Goal: Task Accomplishment & Management: Use online tool/utility

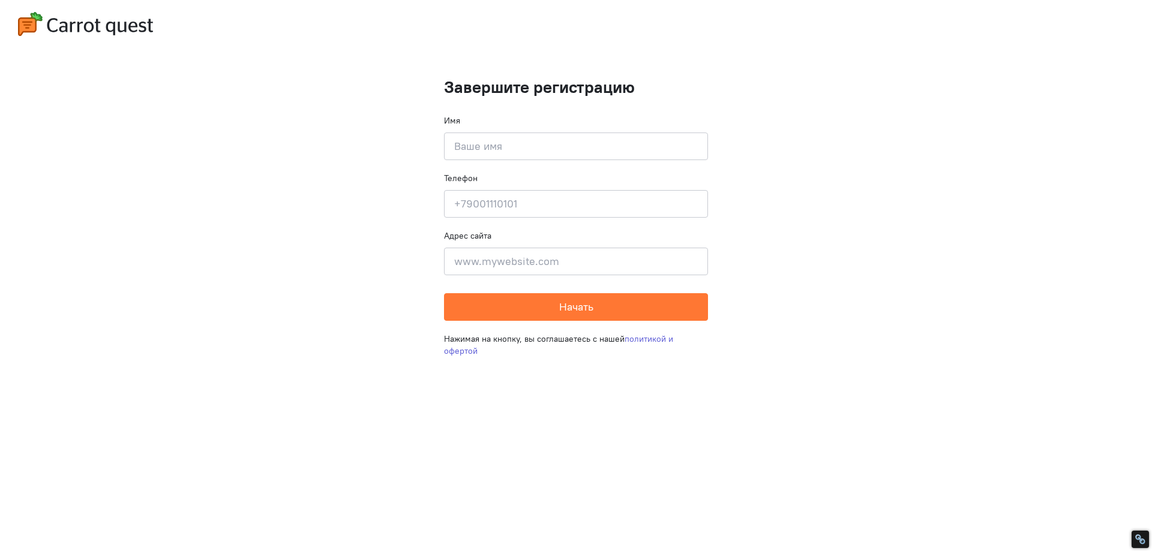
click at [503, 157] on input at bounding box center [576, 147] width 264 height 28
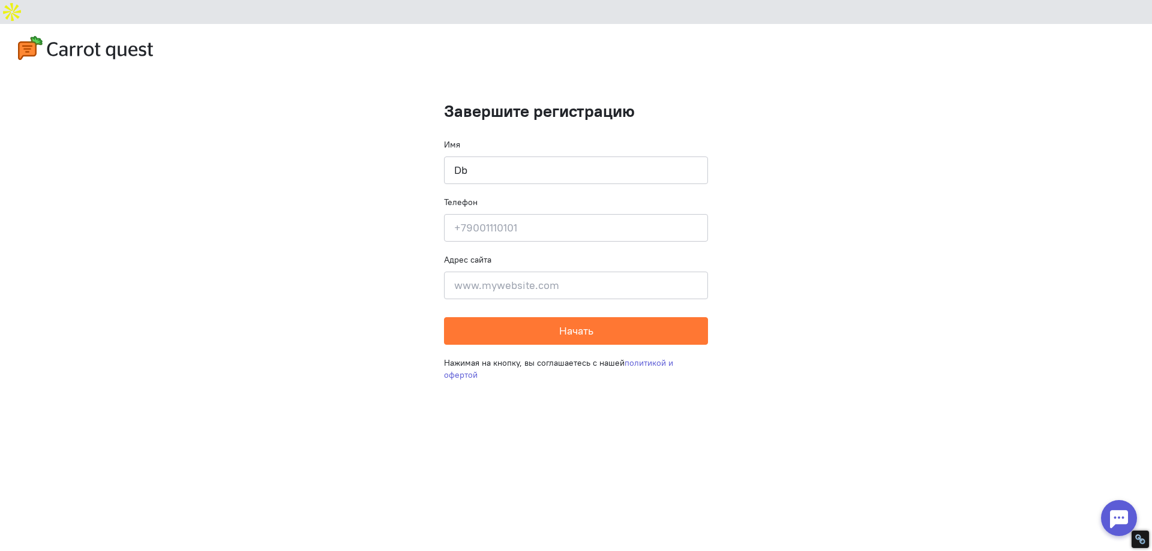
type input "D"
type input "[PERSON_NAME]"
click at [504, 272] on input at bounding box center [576, 286] width 264 height 28
type input "[DOMAIN_NAME]"
click at [530, 214] on input at bounding box center [576, 228] width 264 height 28
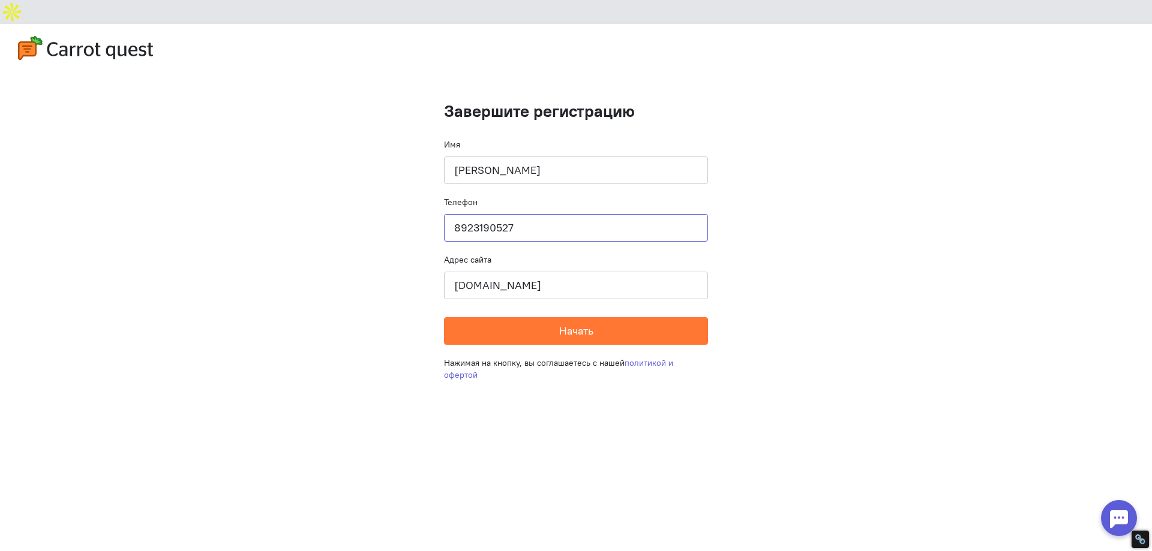
type input "89231905277"
drag, startPoint x: 530, startPoint y: 200, endPoint x: 416, endPoint y: 193, distance: 113.7
click at [416, 193] on cq-completion-registration "Завершите регистрацию Имя [PERSON_NAME] Телефон [PHONE_NUMBER] Адрес сайта [DOM…" at bounding box center [576, 299] width 1152 height 551
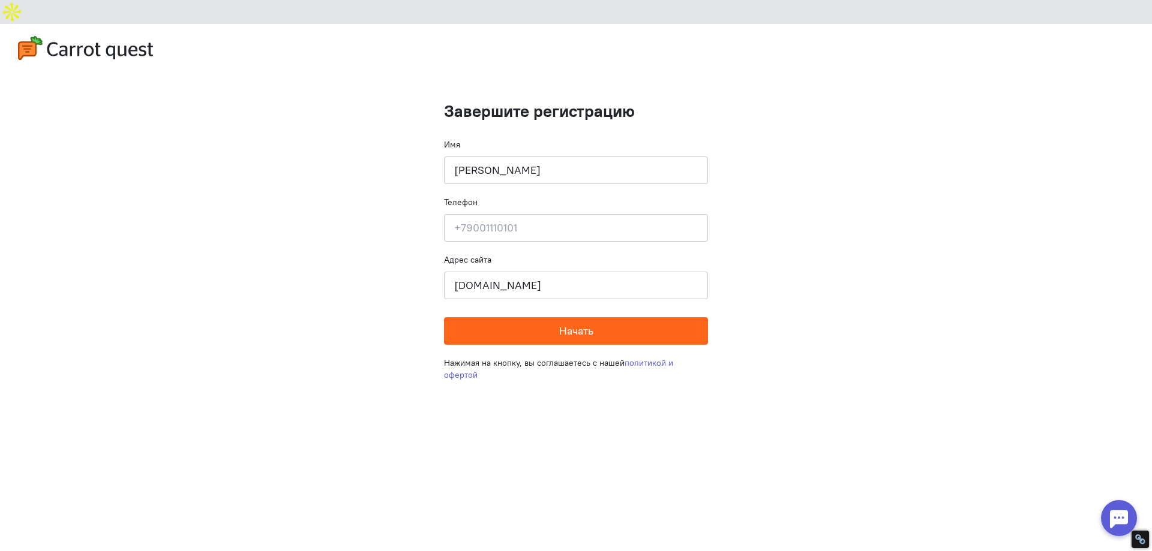
click at [511, 317] on button "Начать" at bounding box center [576, 331] width 264 height 28
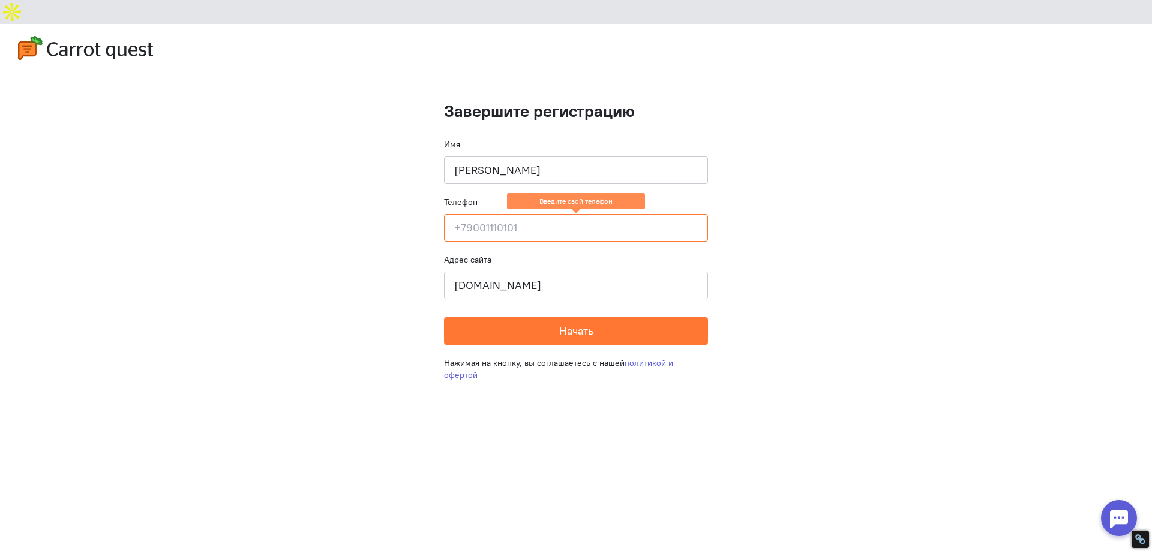
click at [474, 214] on input at bounding box center [576, 228] width 264 height 28
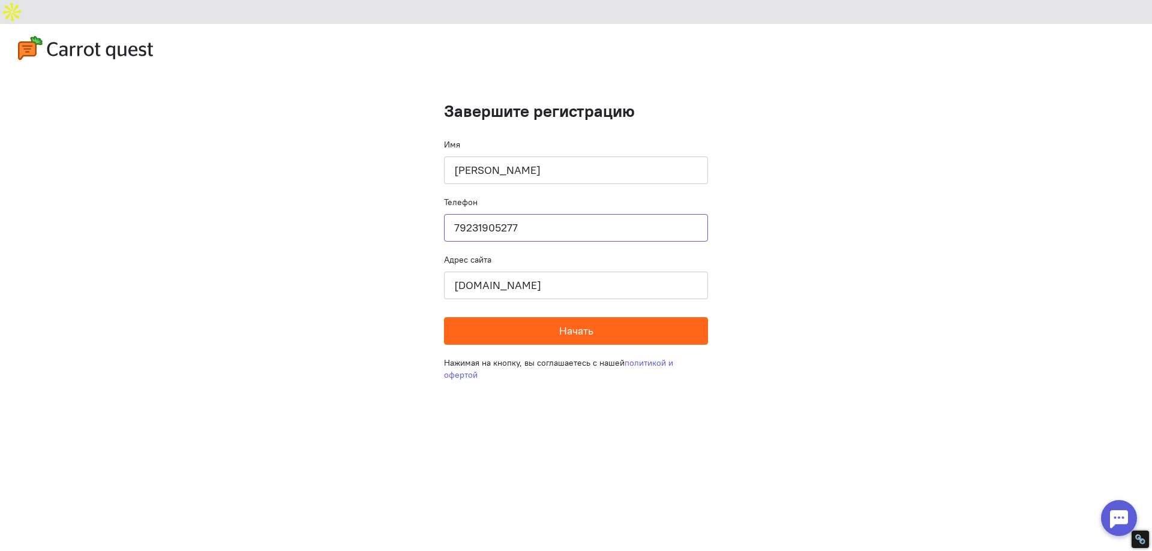
type input "79231905277"
click at [574, 324] on span "Начать" at bounding box center [576, 331] width 34 height 14
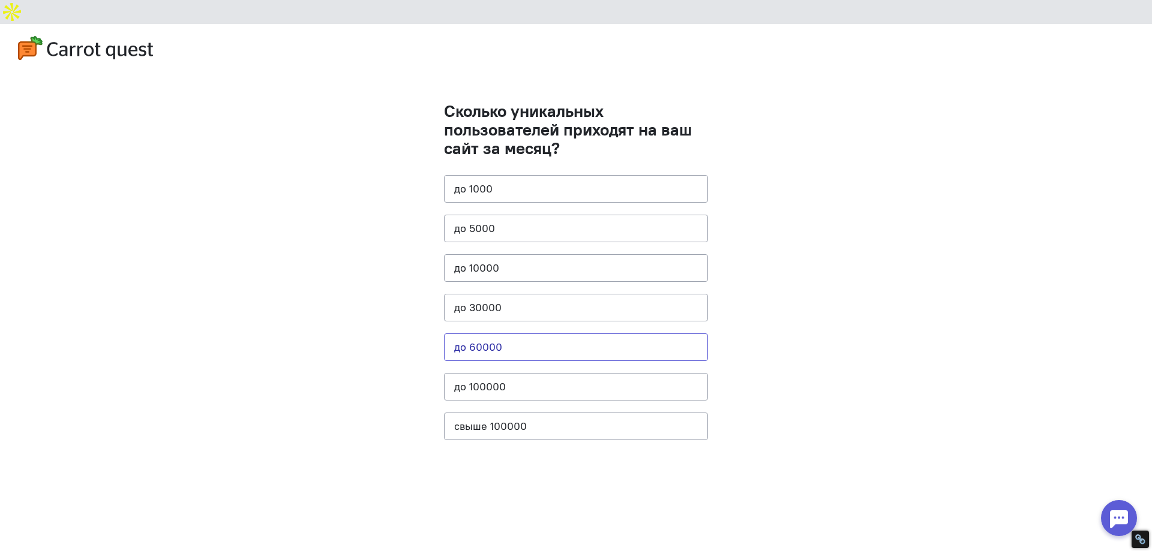
click at [574, 334] on button "до 60000" at bounding box center [576, 348] width 264 height 28
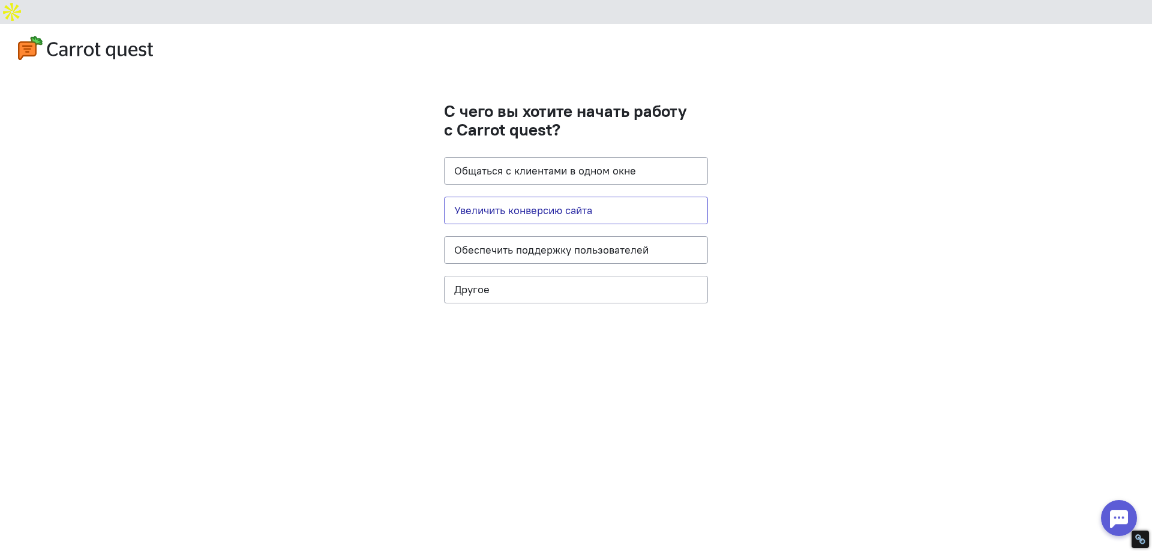
click at [577, 197] on button "Увеличить конверсию сайта" at bounding box center [576, 211] width 264 height 28
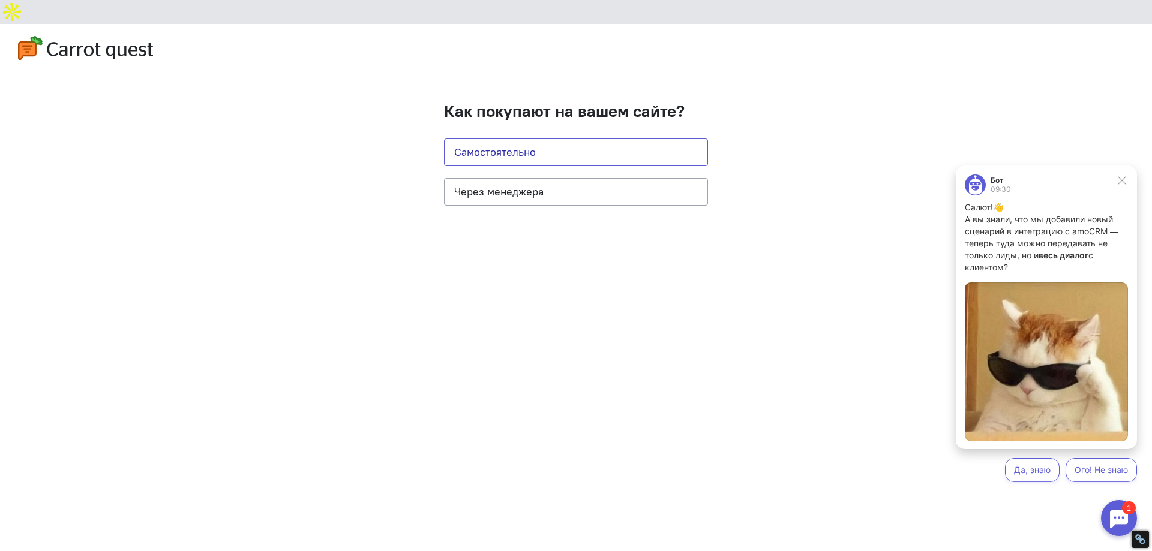
click at [534, 139] on button "Самостоятельно" at bounding box center [576, 153] width 264 height 28
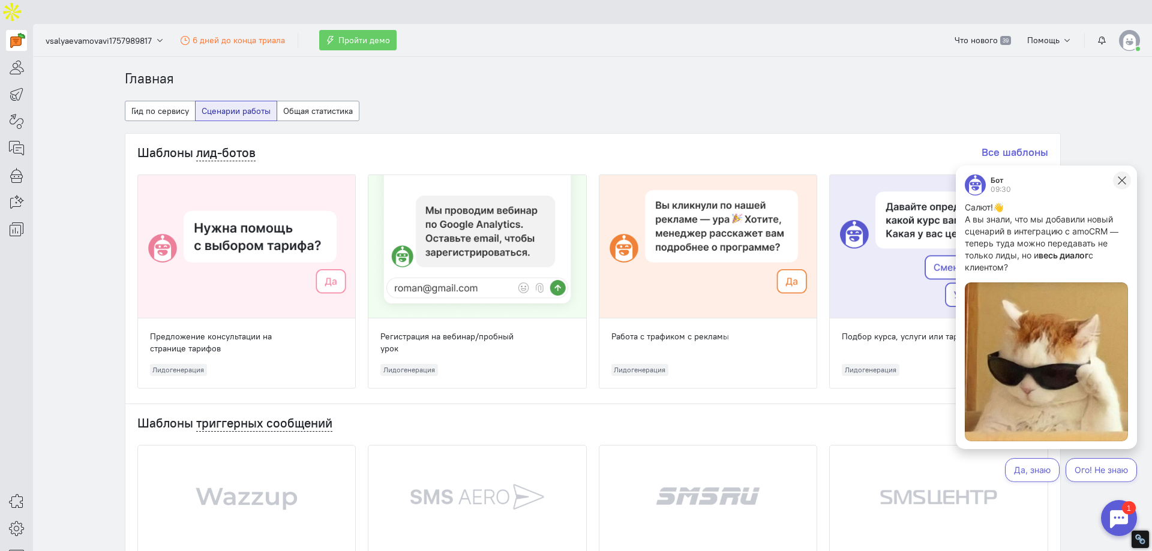
click at [1123, 179] on icon at bounding box center [1122, 180] width 11 height 11
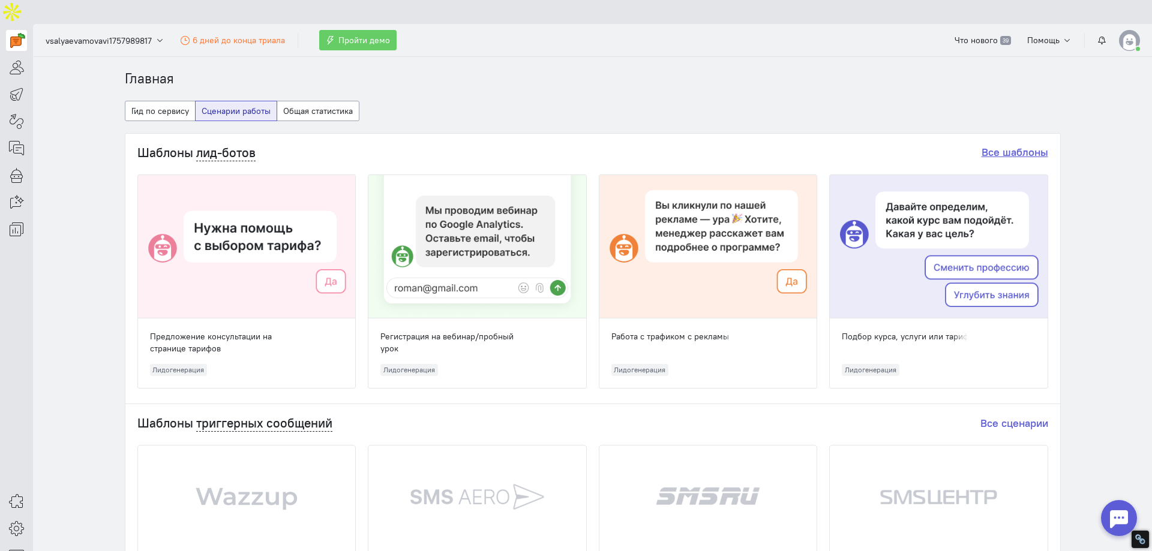
click at [1020, 145] on link "Все шаблоны" at bounding box center [1015, 152] width 67 height 14
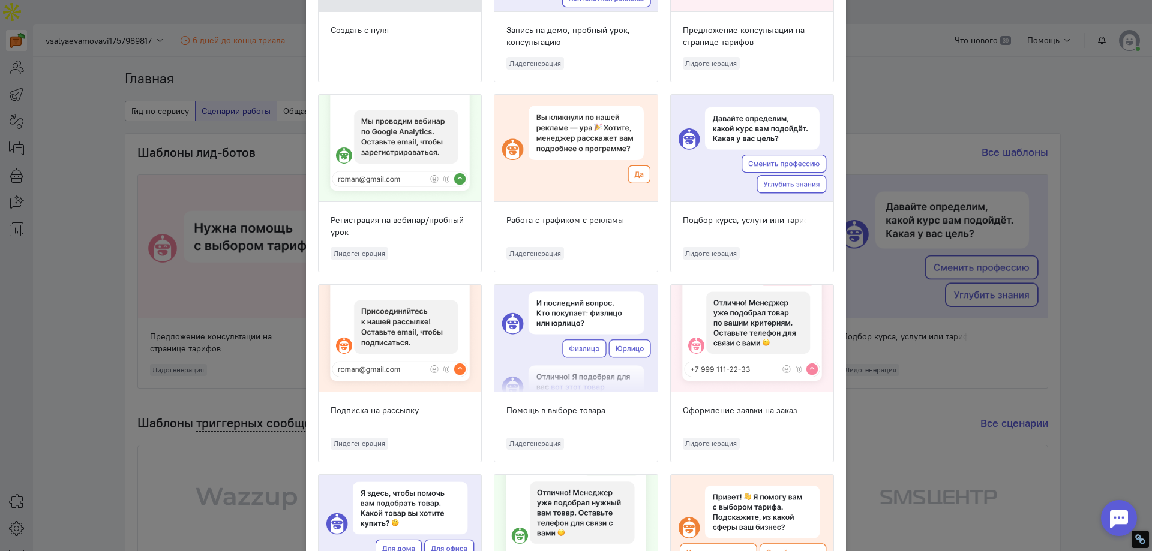
scroll to position [300, 0]
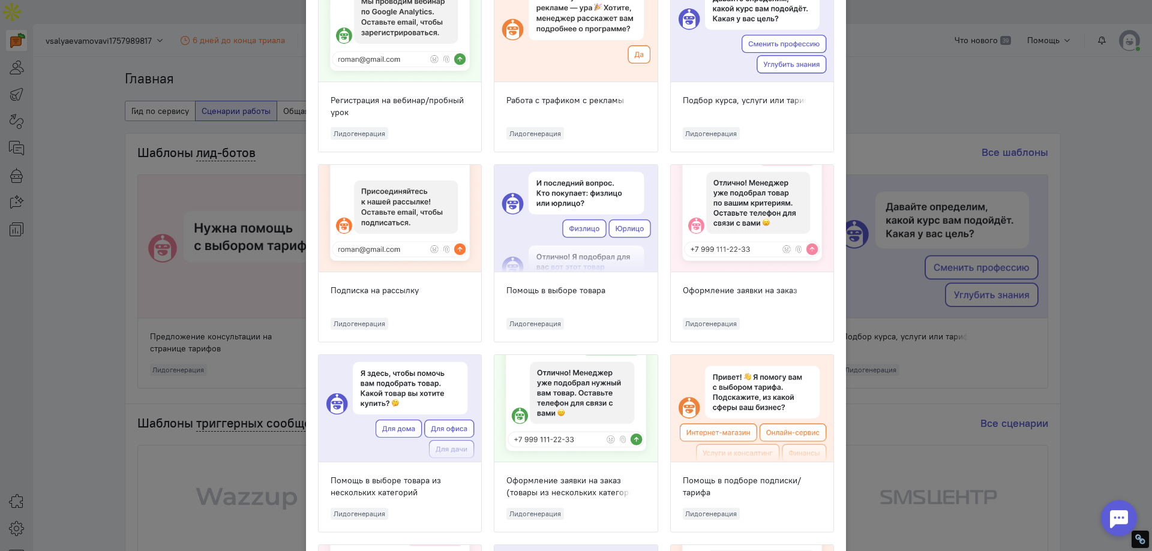
click at [592, 296] on div "Помощь в выборе товара" at bounding box center [575, 290] width 139 height 12
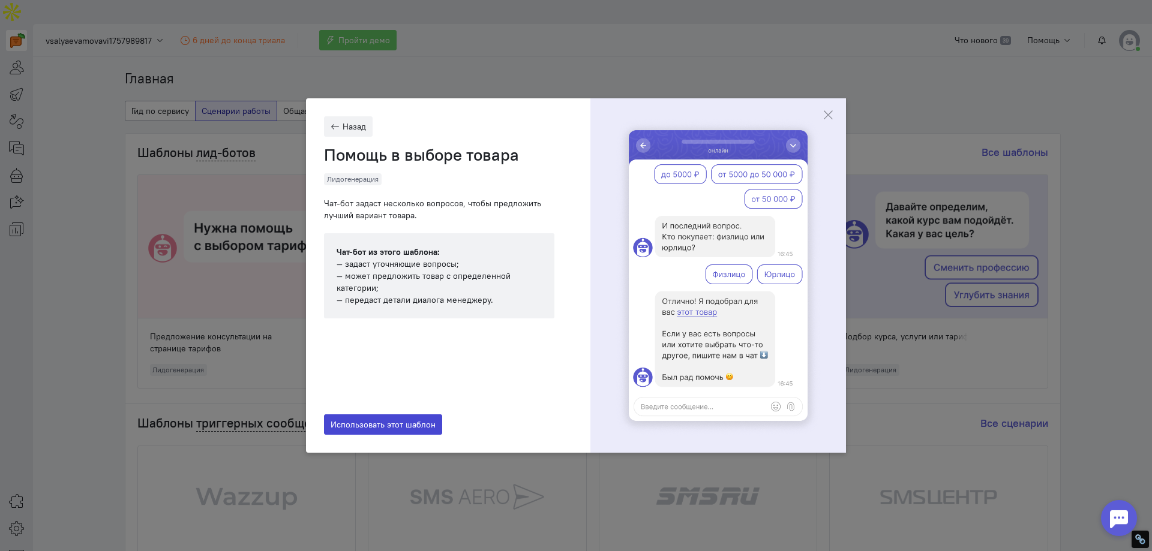
click at [407, 424] on span "Использовать этот шаблон" at bounding box center [383, 424] width 105 height 11
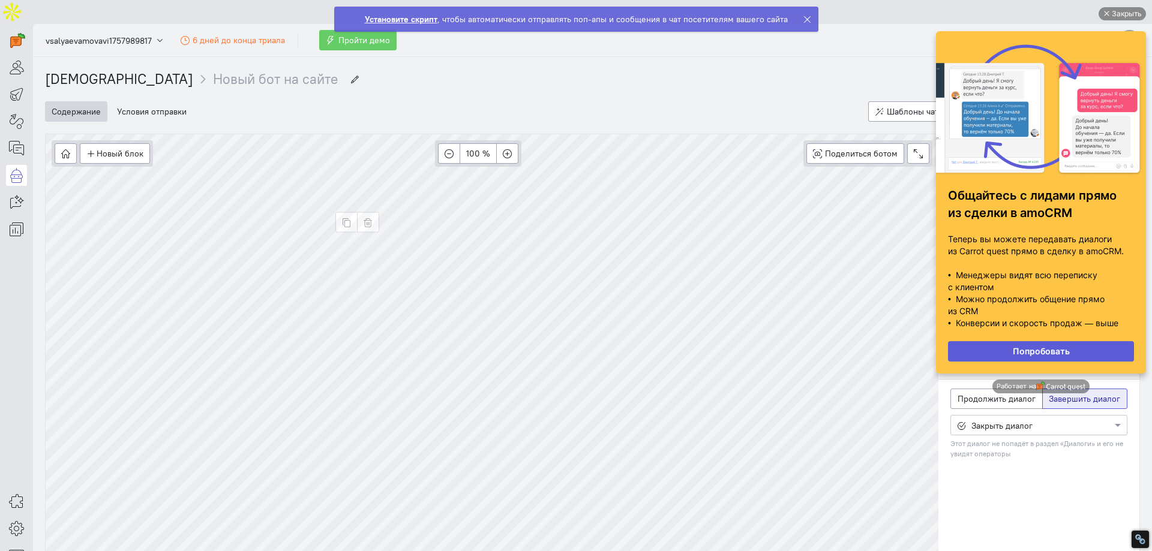
click at [803, 17] on icon at bounding box center [807, 19] width 9 height 9
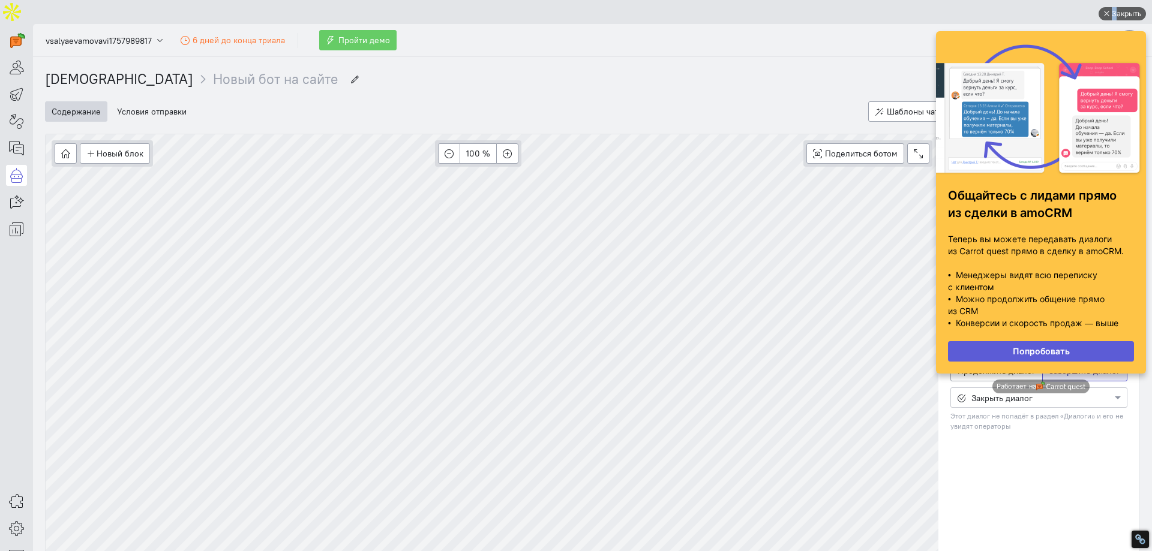
click at [1114, 12] on div "Закрыть" at bounding box center [1127, 13] width 30 height 13
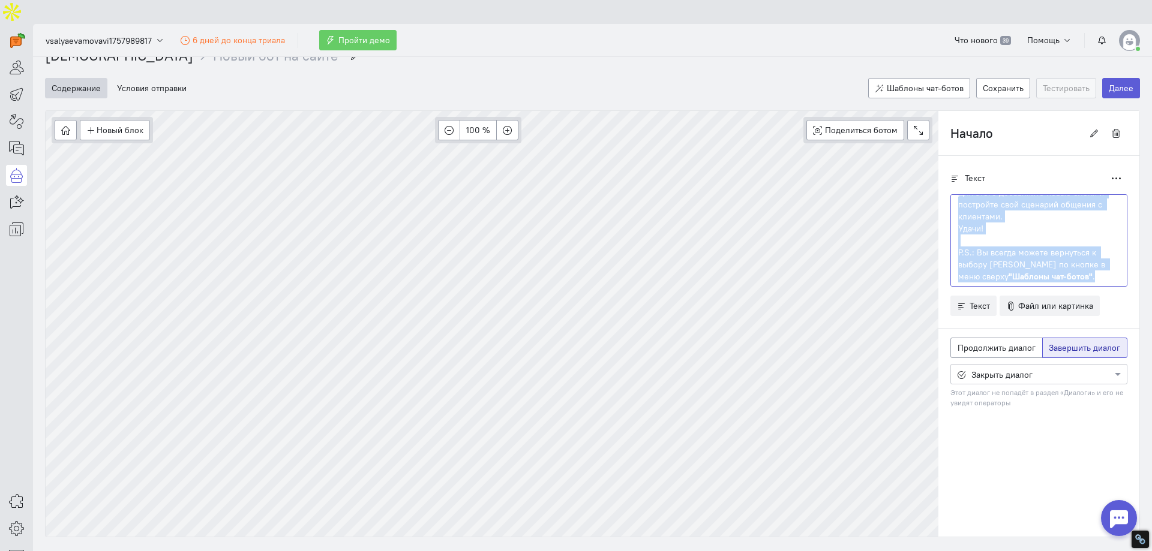
scroll to position [28, 0]
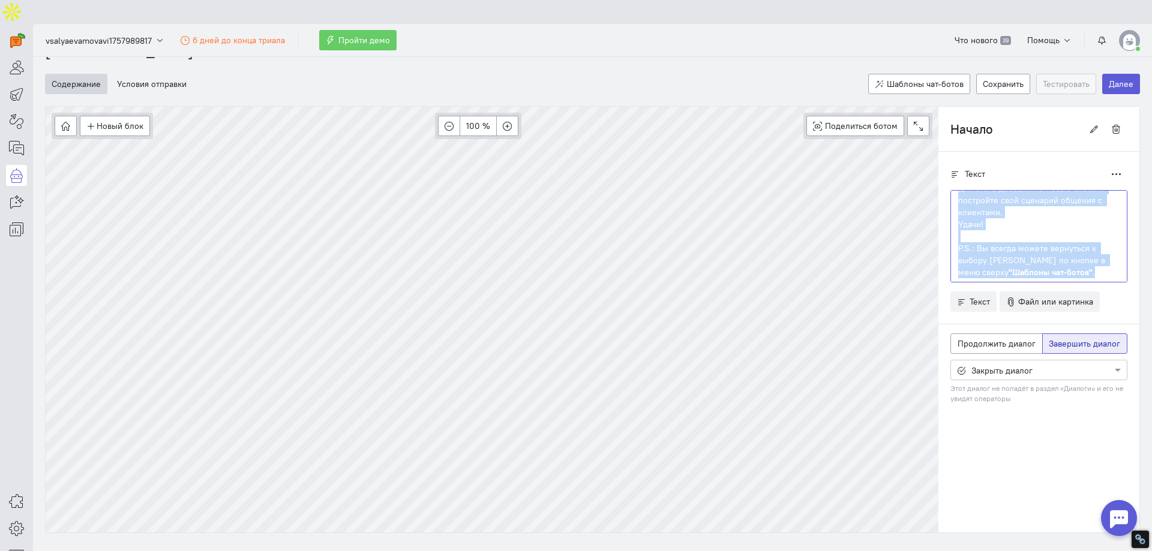
drag, startPoint x: 952, startPoint y: 217, endPoint x: 1073, endPoint y: 244, distance: 124.8
click at [1073, 244] on div "Привет!👋 Начните создавать чат-бота с самого начала. Для этого добавляйте новые…" at bounding box center [1038, 236] width 177 height 92
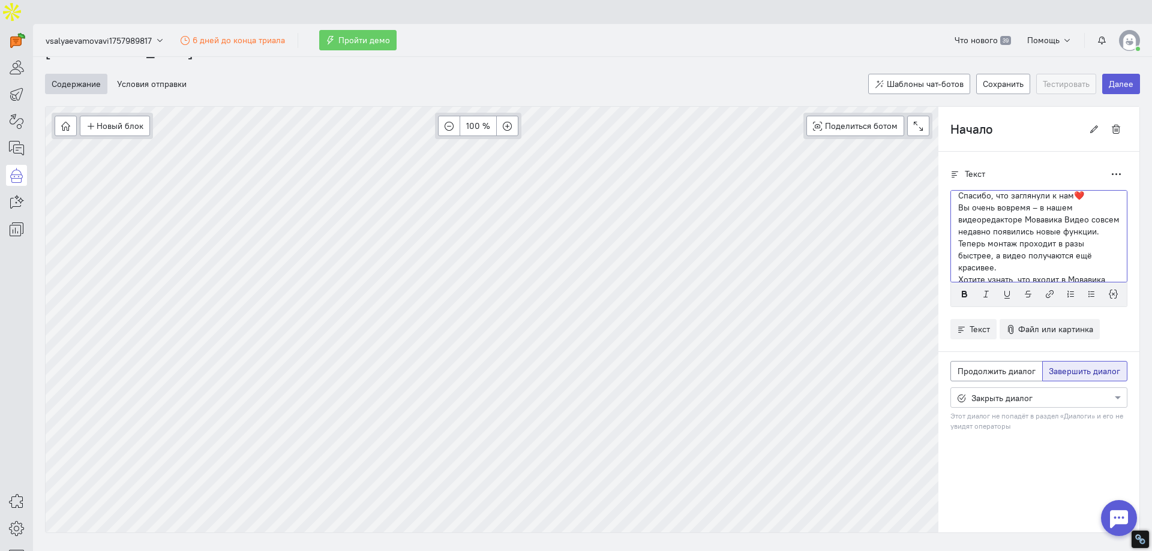
scroll to position [0, 0]
drag, startPoint x: 990, startPoint y: 176, endPoint x: 983, endPoint y: 178, distance: 7.4
click at [983, 194] on p "Привет!👋" at bounding box center [1038, 200] width 161 height 12
click at [912, 177] on div "Новый блок Сообщение Условие Действия Запись на встречу 100 % Поделиться ботом …" at bounding box center [592, 319] width 1095 height 427
click at [1078, 194] on p "Спасибо, что заглянули к нам❤️" at bounding box center [1038, 200] width 161 height 12
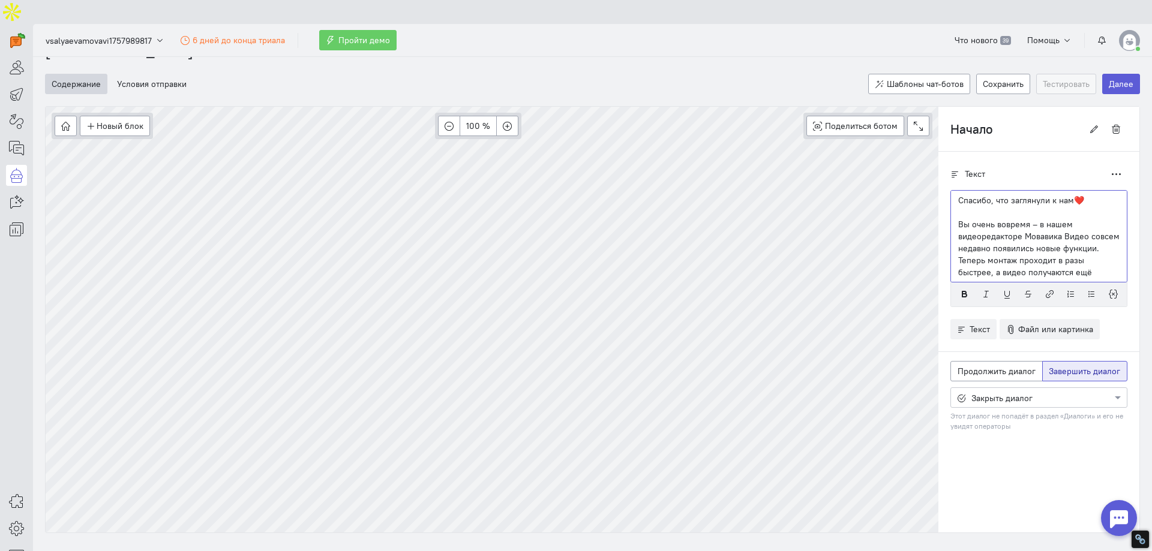
scroll to position [48, 0]
click at [998, 207] on p "Вы очень вовремя – в нашем видеоредакторе Мовавика Видео совсем недавно появили…" at bounding box center [1038, 206] width 161 height 72
click at [980, 254] on p "Хотите узнать, что входит в Мовавика Видео?" at bounding box center [1038, 266] width 161 height 24
drag, startPoint x: 1067, startPoint y: 235, endPoint x: 1055, endPoint y: 241, distance: 13.2
click at [1067, 254] on p "Хотите узнать, что входит в Мовавика Видео?" at bounding box center [1038, 266] width 161 height 24
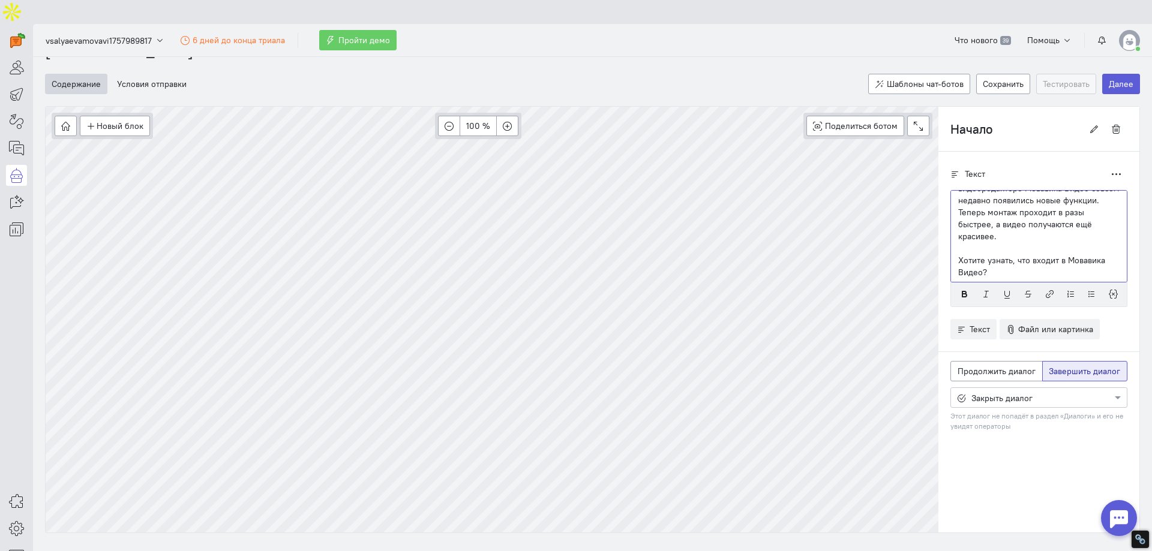
click at [991, 242] on p at bounding box center [1038, 248] width 161 height 12
click at [990, 254] on p "Хотите узнать, что входит в Мовавика Видео?" at bounding box center [1038, 266] width 161 height 24
click at [1013, 361] on label "Продолжить диалог" at bounding box center [996, 371] width 92 height 20
click at [965, 365] on input "Продолжить диалог" at bounding box center [962, 369] width 8 height 8
radio input "true"
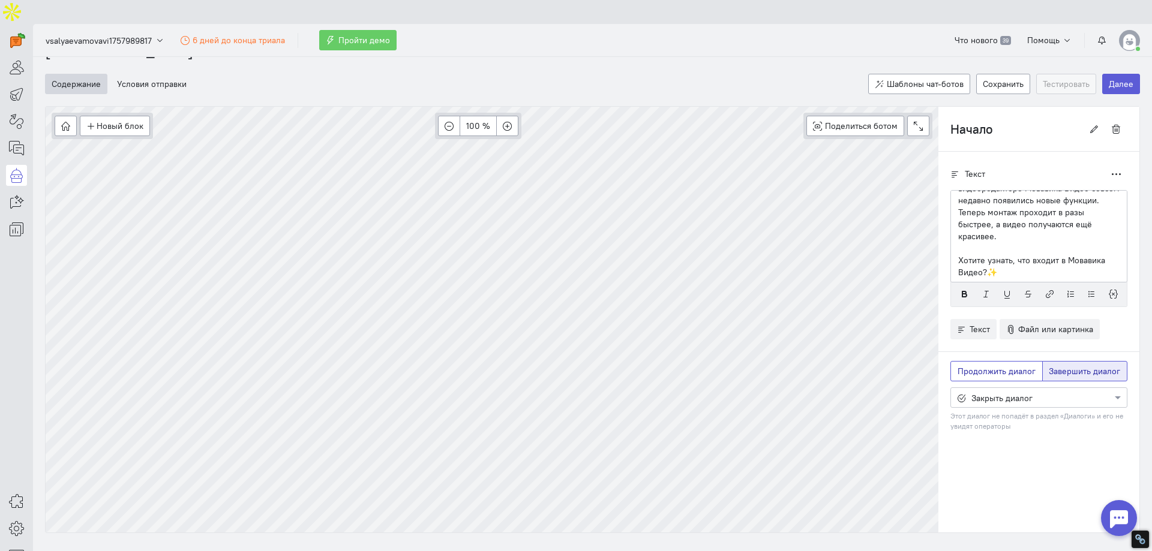
radio input "false"
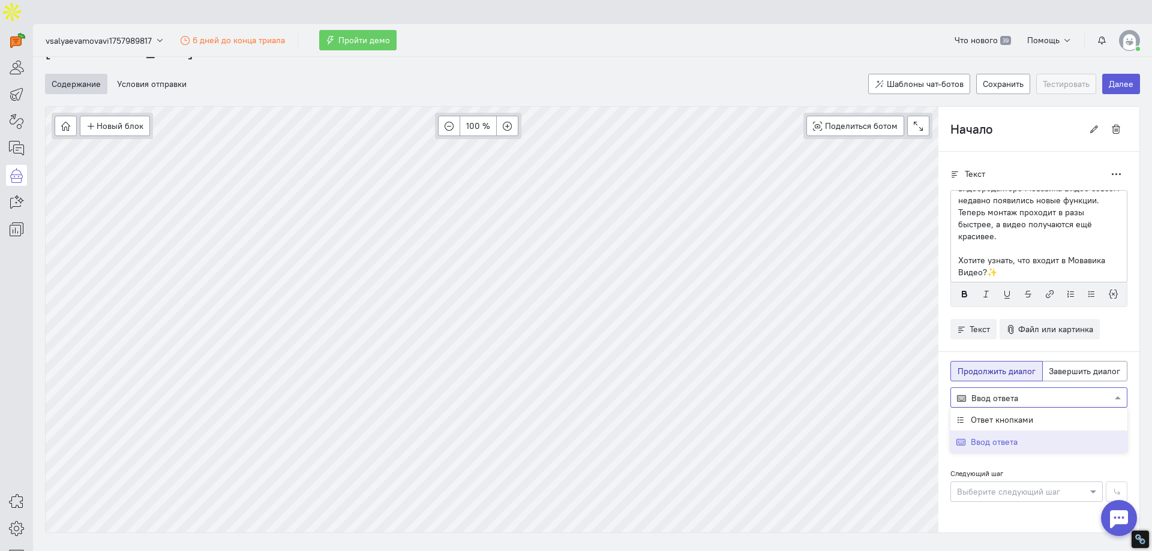
click at [999, 391] on div at bounding box center [1039, 397] width 176 height 12
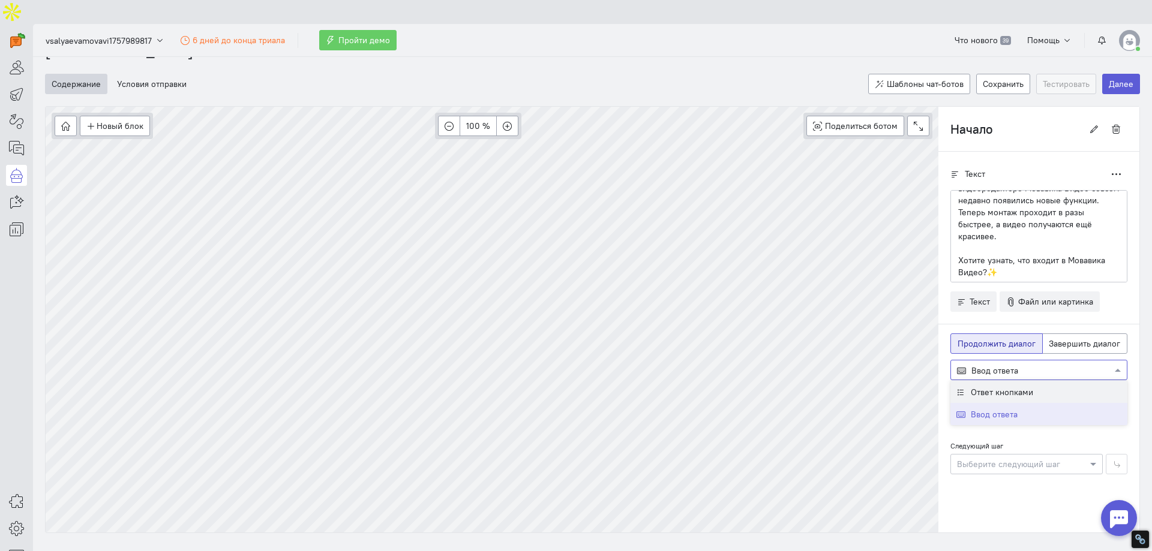
click at [1012, 387] on span "Ответ кнопками" at bounding box center [1002, 392] width 62 height 11
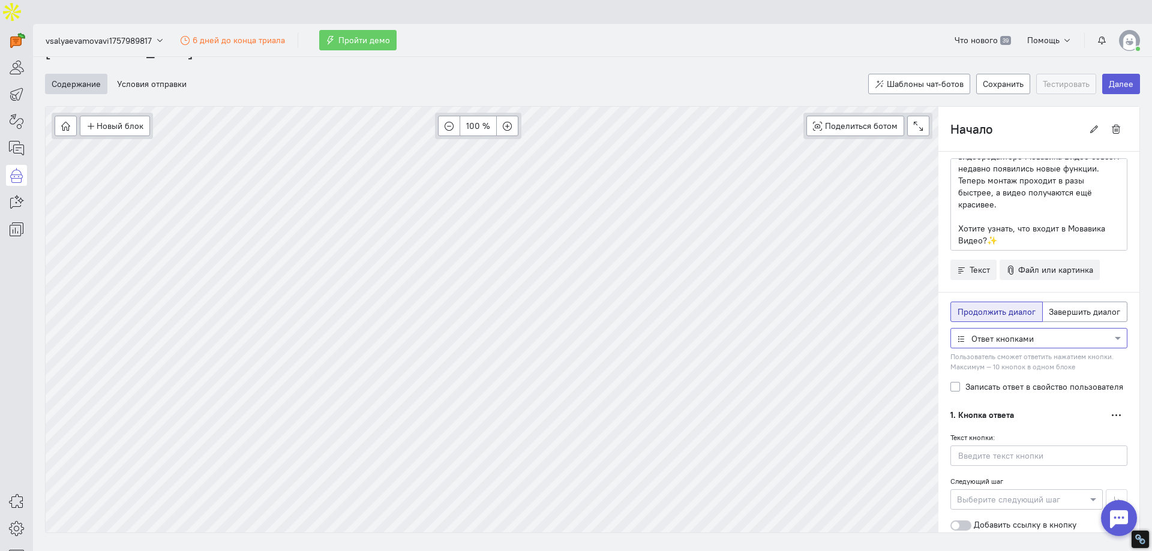
scroll to position [60, 0]
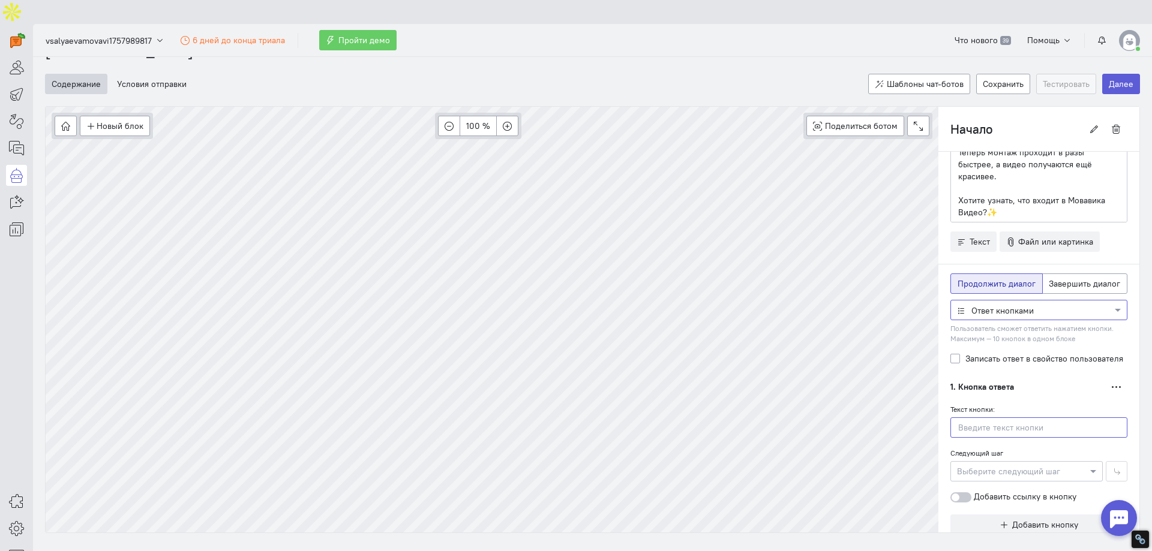
click at [965, 418] on input "text" at bounding box center [1038, 428] width 177 height 20
paste input "Да"
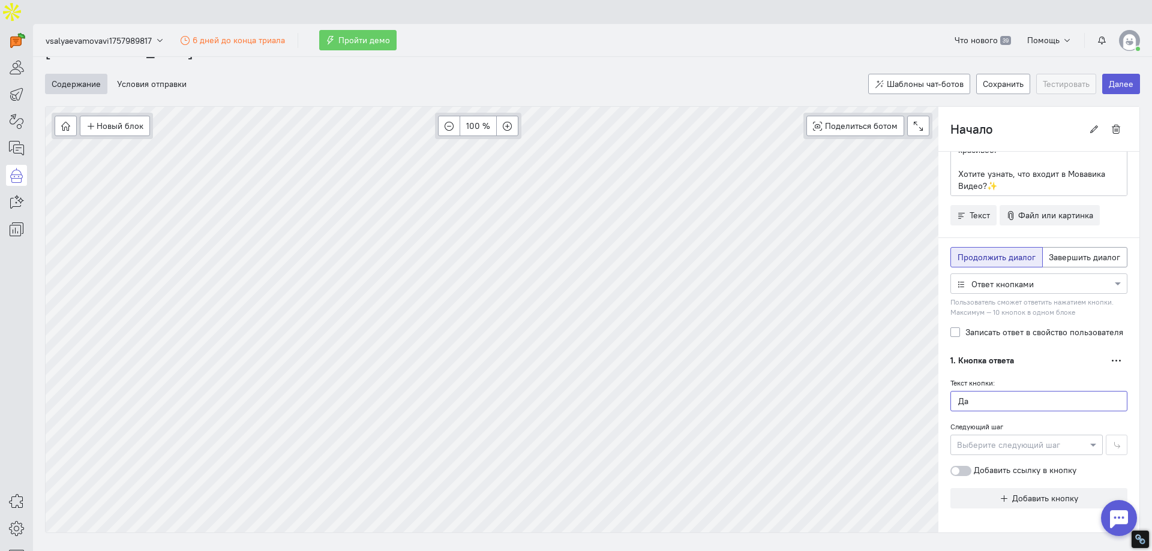
type input "Да"
click at [1025, 439] on div at bounding box center [1026, 445] width 151 height 12
click at [1013, 452] on button "Новое сообщение" at bounding box center [1017, 445] width 152 height 22
click at [1000, 494] on icon "button" at bounding box center [1004, 498] width 9 height 9
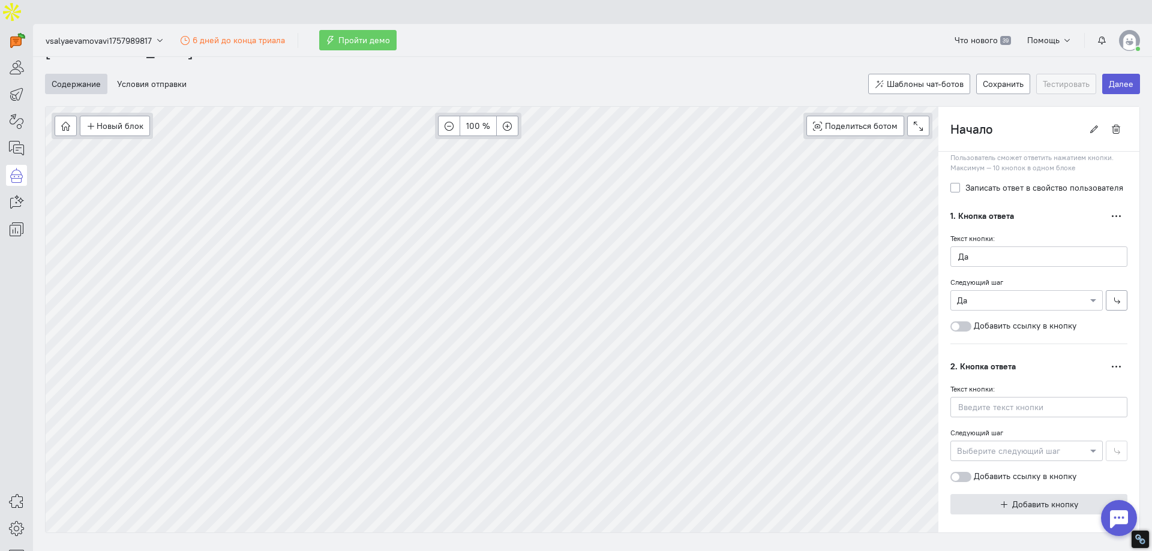
scroll to position [237, 0]
click at [1014, 391] on input "text" at bounding box center [1038, 401] width 177 height 20
paste input "Нужна техподдержка!"
type input "Нужна техподдержка!"
click at [969, 439] on div at bounding box center [1026, 445] width 151 height 12
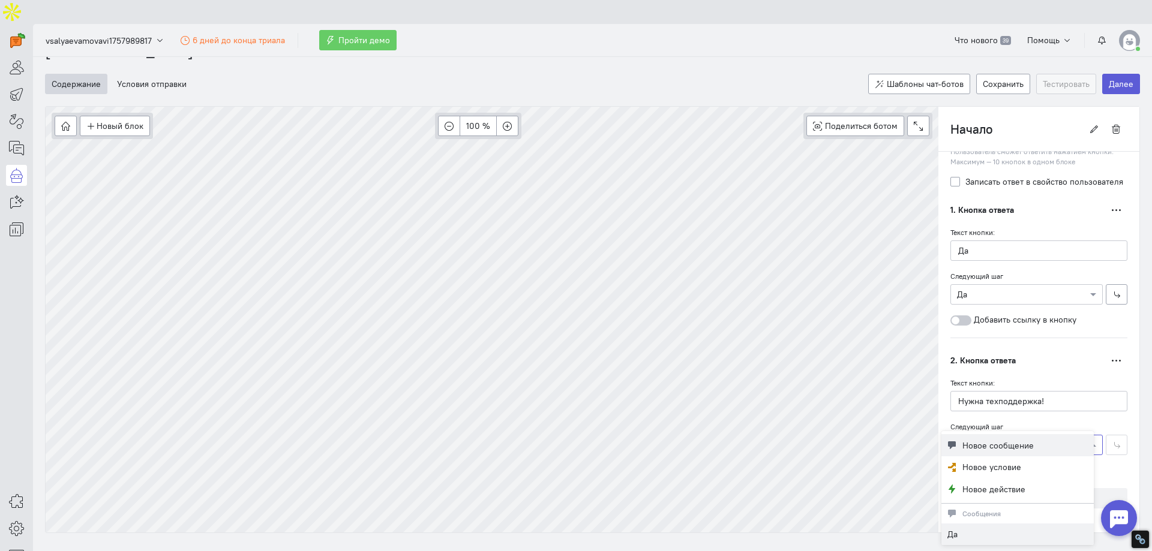
click at [976, 444] on span "Новое сообщение" at bounding box center [997, 446] width 71 height 12
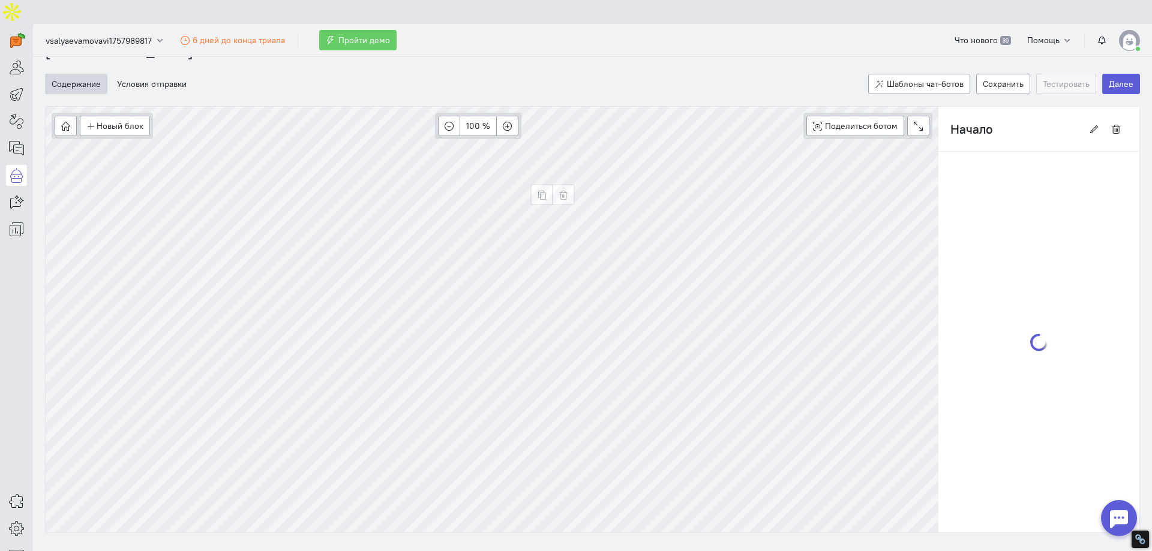
type input "Да"
radio input "false"
radio input "true"
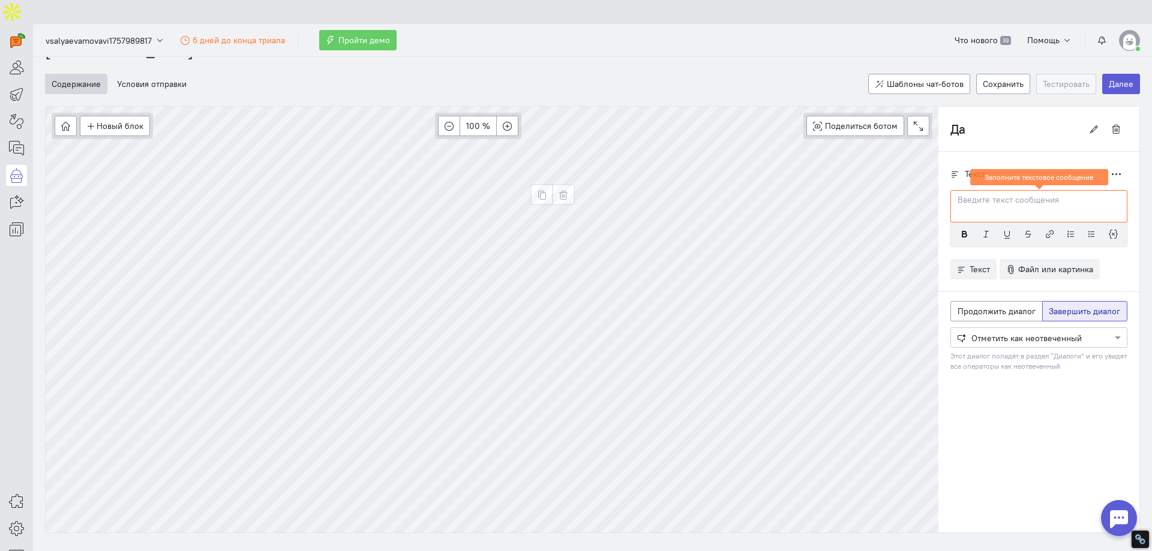
scroll to position [0, 0]
type input "Нужна техподдержка!"
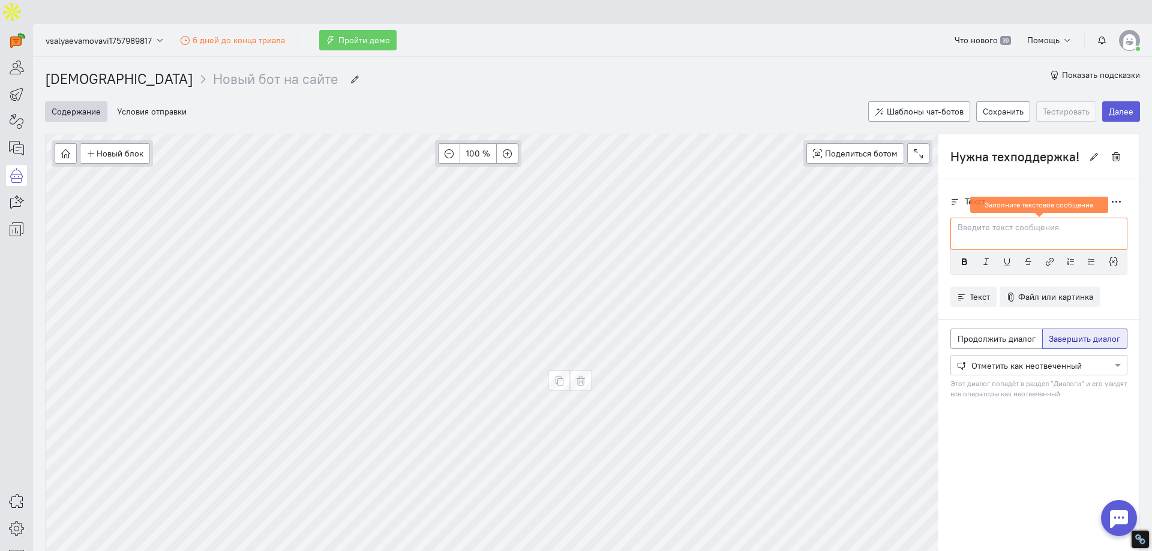
click at [970, 222] on p at bounding box center [1038, 228] width 161 height 12
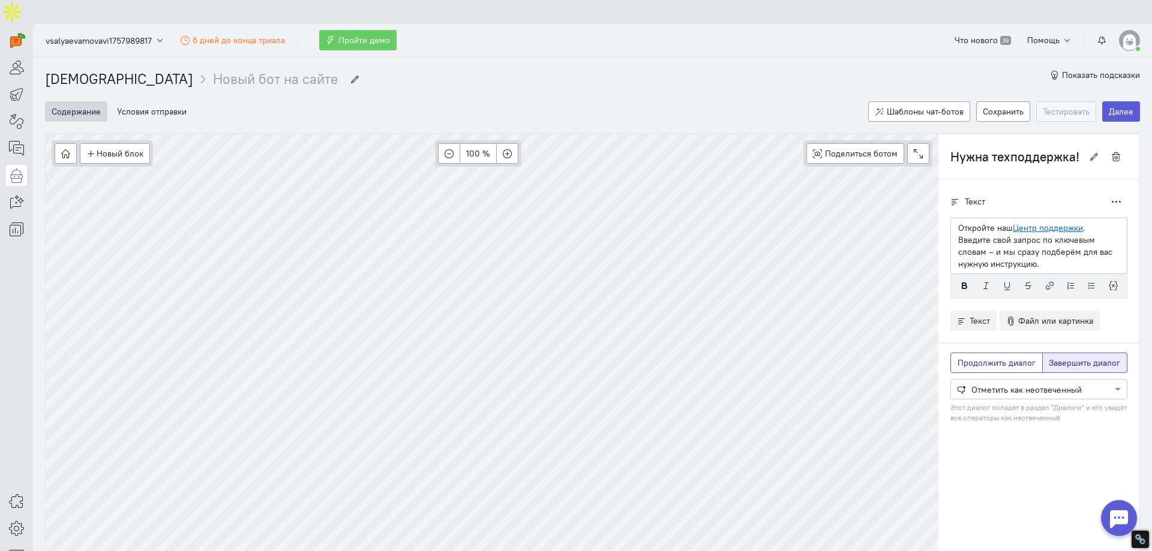
click at [997, 358] on span "Продолжить диалог" at bounding box center [997, 363] width 78 height 11
click at [965, 357] on input "Продолжить диалог" at bounding box center [962, 361] width 8 height 8
radio input "true"
radio input "false"
click at [1006, 383] on div at bounding box center [1039, 389] width 176 height 12
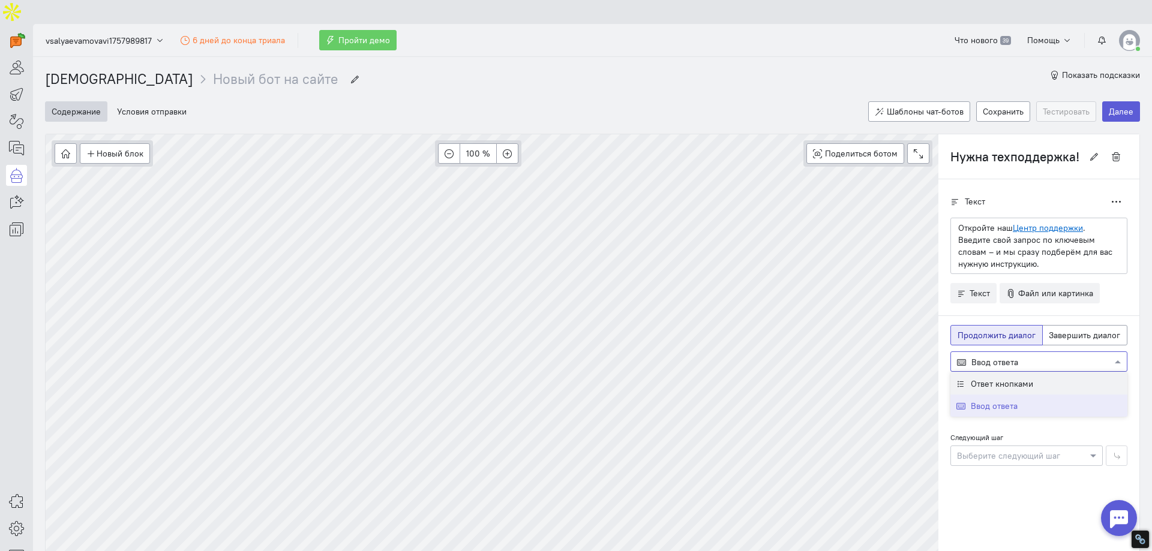
click at [1006, 379] on span "Ответ кнопками" at bounding box center [1002, 384] width 62 height 11
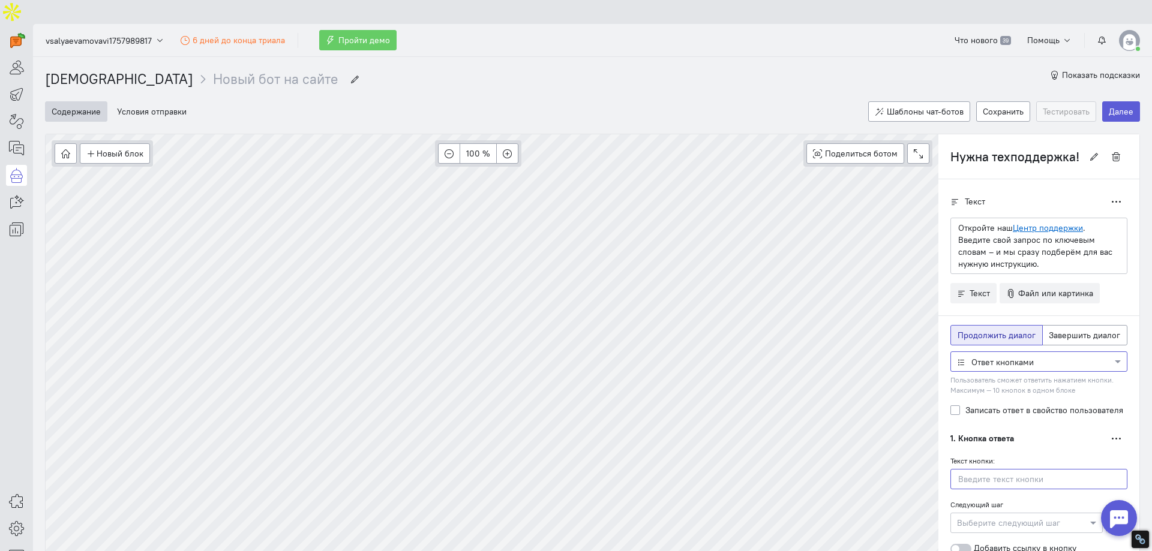
click at [974, 469] on input "text" at bounding box center [1038, 479] width 177 height 20
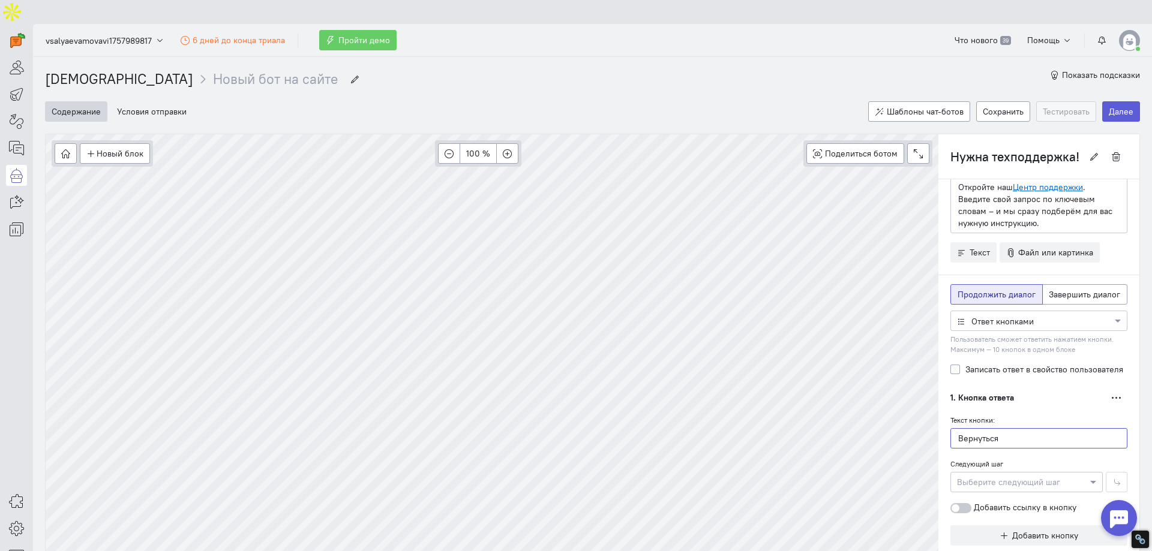
scroll to position [50, 0]
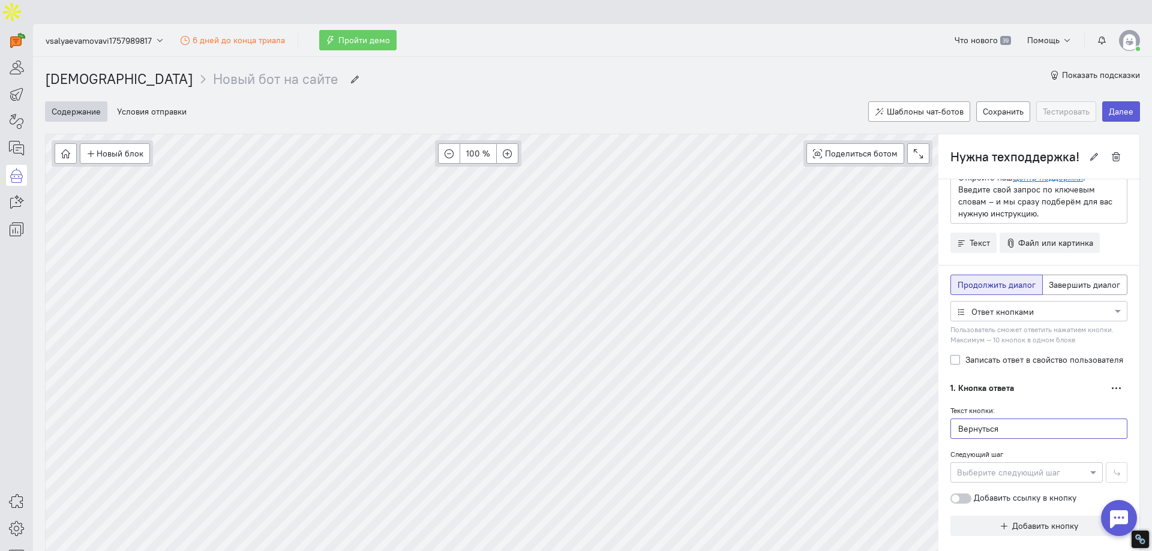
type input "Вернуться"
click at [1005, 466] on div at bounding box center [1026, 472] width 151 height 12
click at [985, 402] on div "Начало" at bounding box center [1017, 406] width 152 height 22
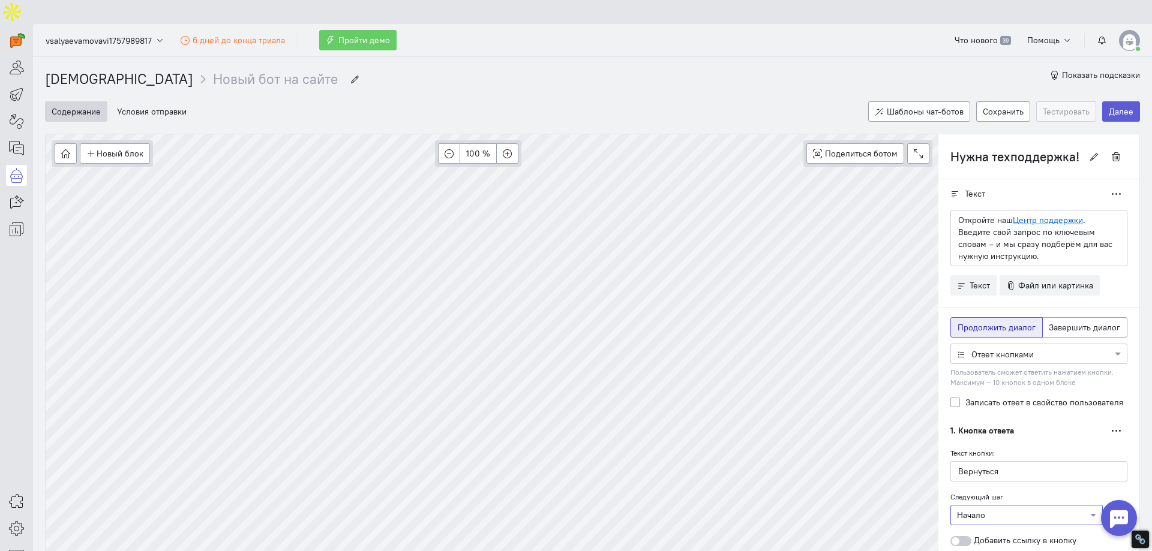
scroll to position [0, 0]
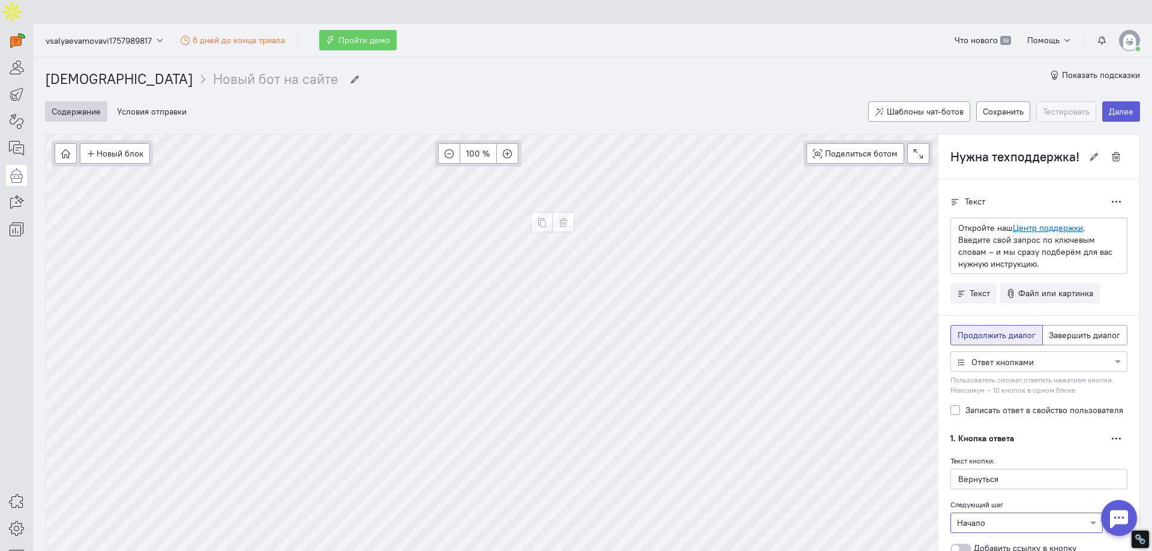
type input "Да"
radio input "false"
radio input "true"
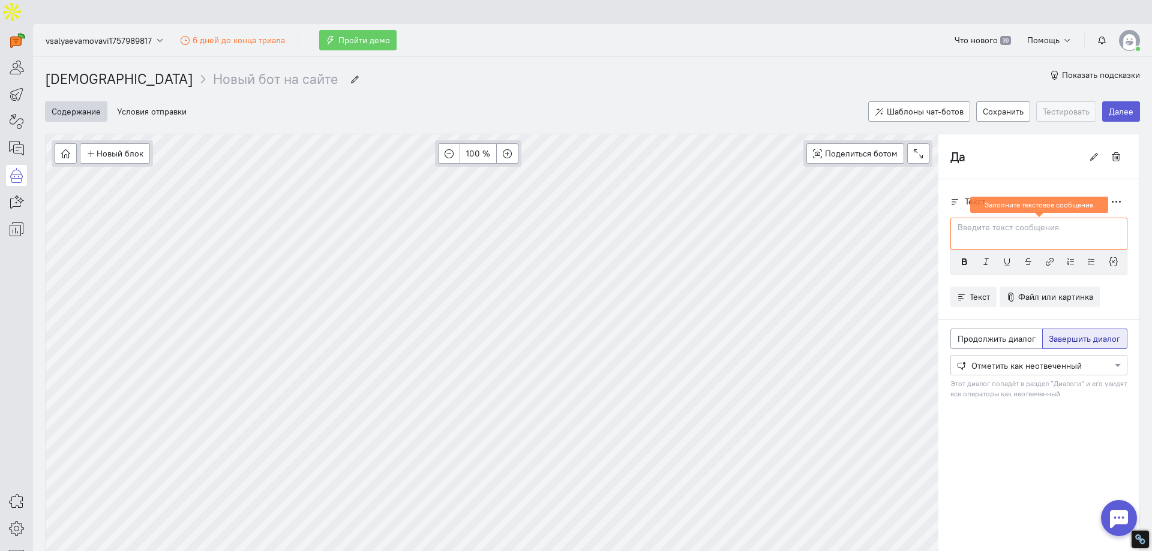
click at [993, 222] on p at bounding box center [1038, 228] width 161 height 12
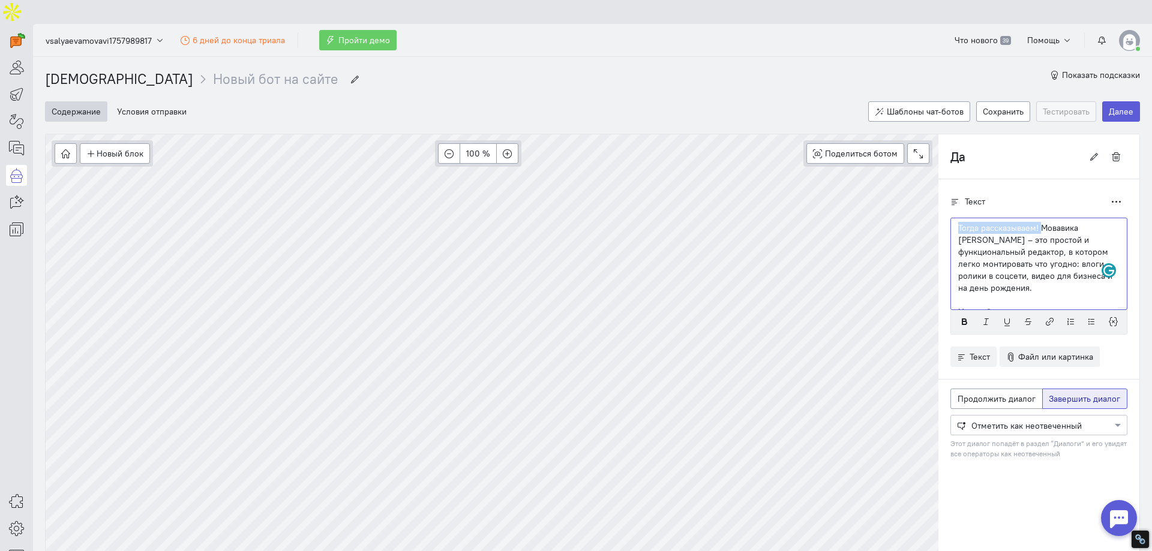
drag, startPoint x: 1033, startPoint y: 201, endPoint x: 942, endPoint y: 200, distance: 91.2
click at [950, 218] on div "Тогда рассказываем! Мовавика [PERSON_NAME] – это простой и функциональный редак…" at bounding box center [1038, 264] width 177 height 92
drag, startPoint x: 1019, startPoint y: 250, endPoint x: 1064, endPoint y: 225, distance: 51.8
click at [1064, 225] on p "Мовавика Видео – это простой и функциональный редактор, в котором легко монтиро…" at bounding box center [1038, 252] width 161 height 60
click at [1025, 222] on p "Мовавика Видео – это простой и функциональный редактор, в котором легко монтиро…" at bounding box center [1038, 252] width 161 height 60
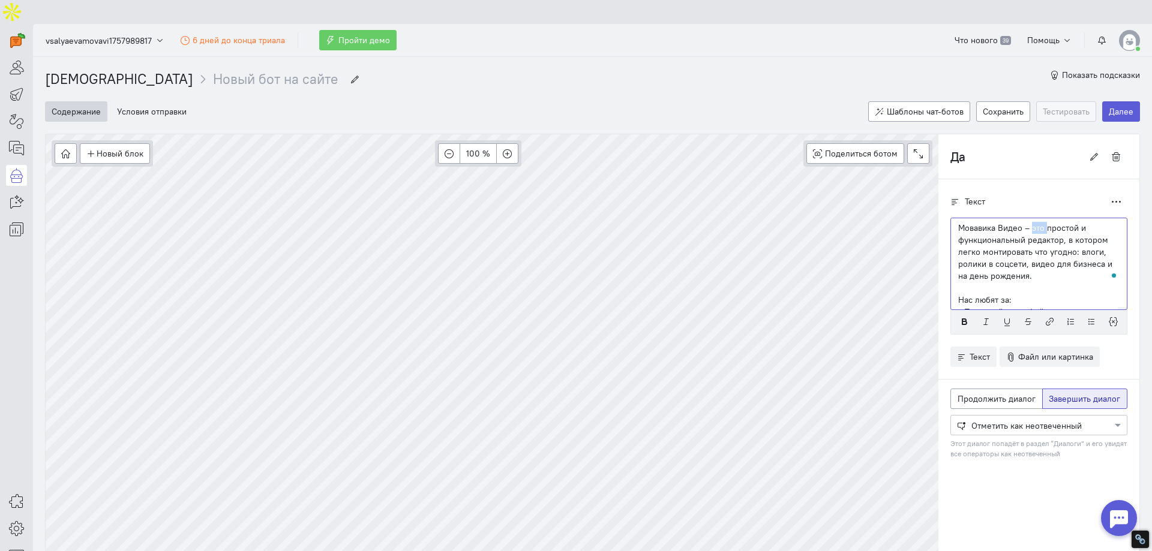
click at [1025, 222] on p "Мовавика Видео – это простой и функциональный редактор, в котором легко монтиро…" at bounding box center [1038, 252] width 161 height 60
drag, startPoint x: 1066, startPoint y: 226, endPoint x: 1019, endPoint y: 253, distance: 53.7
click at [1019, 253] on p "Мовавика Видео – простой и функциональный редактор, в котором легко монтировать…" at bounding box center [1038, 252] width 161 height 60
click at [958, 270] on p "Нас любят за:" at bounding box center [1038, 276] width 161 height 12
click at [919, 262] on div "Новый блок Сообщение Условие Действия Запись на встречу 100 % Поделиться ботом …" at bounding box center [592, 347] width 1095 height 427
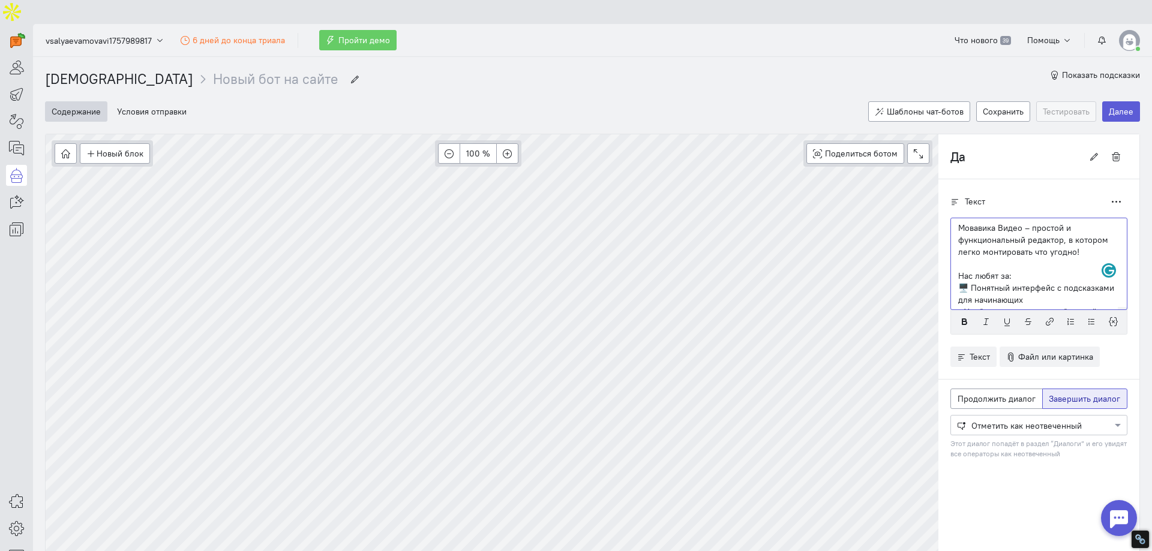
scroll to position [60, 0]
drag, startPoint x: 955, startPoint y: 224, endPoint x: 945, endPoint y: 225, distance: 9.6
click at [950, 225] on div "Мовавика Видео – простой и функциональный редактор, в котором легко монтировать…" at bounding box center [1038, 264] width 177 height 92
click at [922, 254] on div "Новый блок Сообщение Условие Действия Запись на встречу 100 % Поделиться ботом …" at bounding box center [592, 347] width 1095 height 427
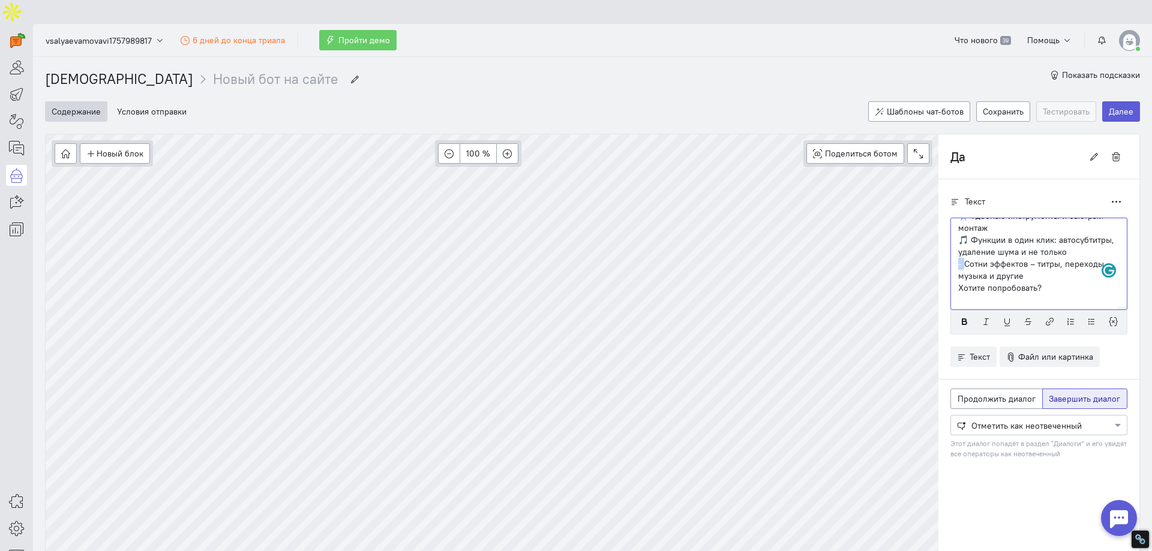
drag, startPoint x: 956, startPoint y: 239, endPoint x: 948, endPoint y: 239, distance: 8.4
click at [950, 239] on div "Мовавика Видео – простой и функциональный редактор, в котором легко монтировать…" at bounding box center [1038, 264] width 177 height 92
click at [950, 261] on div "Мовавика Видео – простой и функциональный редактор, в котором легко монтировать…" at bounding box center [1038, 264] width 177 height 92
click at [991, 258] on p "✂️ Удобные инструменты и быстрый монтаж" at bounding box center [1038, 270] width 161 height 24
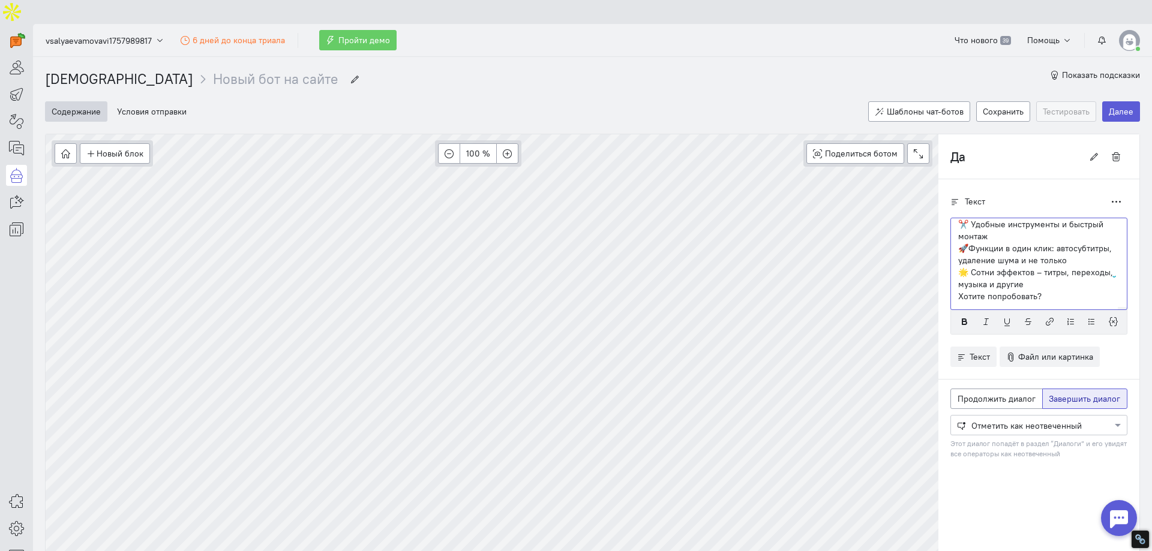
scroll to position [108, 0]
click at [1069, 282] on p "Хотите попробовать?" at bounding box center [1038, 288] width 161 height 12
click at [1070, 258] on p "🌟 Сотни эффектов – титры, переходы, музыка и другие" at bounding box center [1038, 270] width 161 height 24
click at [1034, 282] on p "Хотите попробовать?" at bounding box center [1038, 288] width 161 height 12
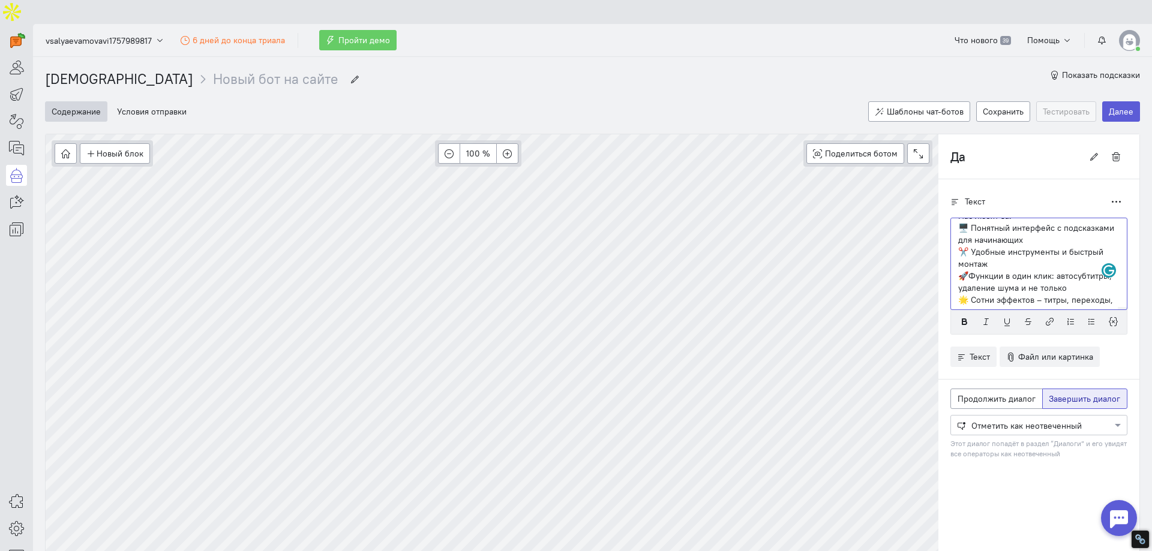
click at [1070, 222] on p "🖥️ Понятный интерфейс с подсказками для начинающих" at bounding box center [1038, 234] width 161 height 24
click at [1016, 246] on p "✂️ Удобные инструменты и быстрый монтаж" at bounding box center [1038, 258] width 161 height 24
click at [1010, 222] on p "🚀Функции в один клик: автосубтитры, удаление шума и не только" at bounding box center [1038, 234] width 161 height 24
click at [1057, 246] on p "🌟 Сотни эффектов – титры, переходы, музыка и другие" at bounding box center [1038, 258] width 161 height 24
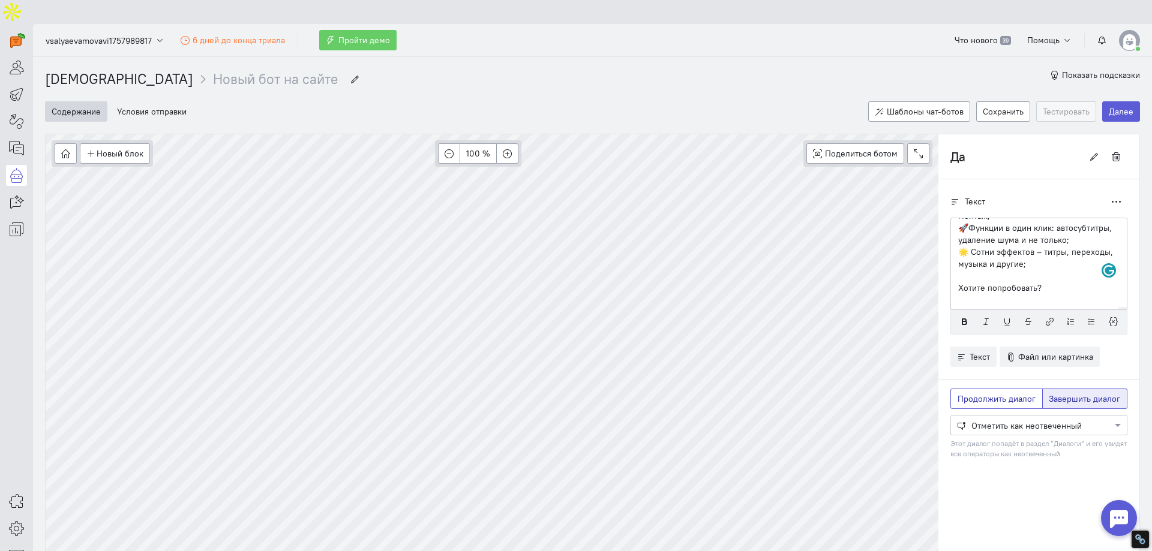
click at [988, 394] on span "Продолжить диалог" at bounding box center [997, 399] width 78 height 11
click at [965, 393] on input "Продолжить диалог" at bounding box center [962, 397] width 8 height 8
radio input "true"
radio input "false"
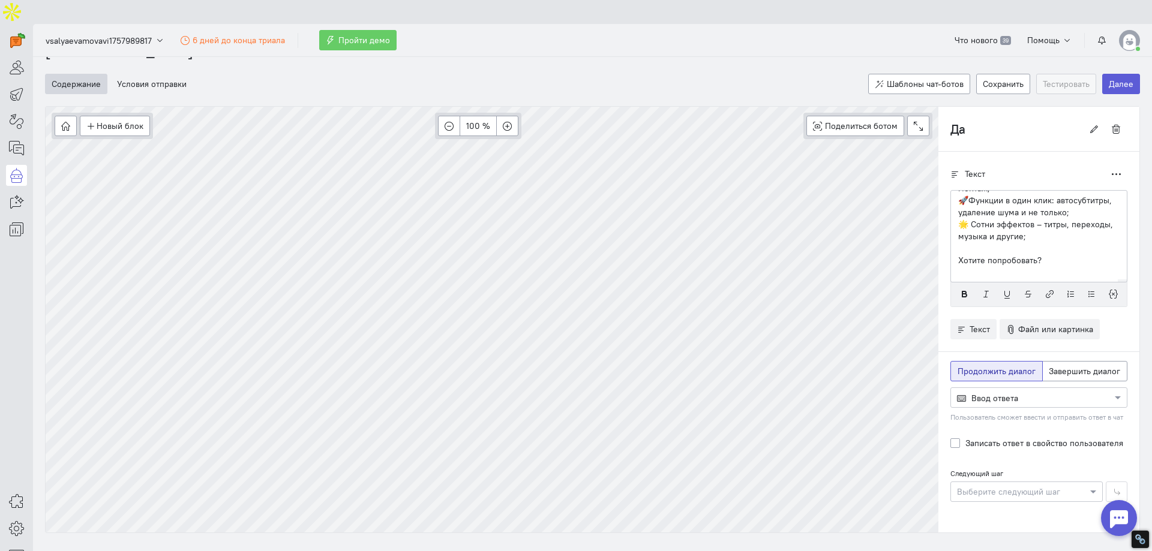
click at [995, 391] on div at bounding box center [1039, 397] width 176 height 12
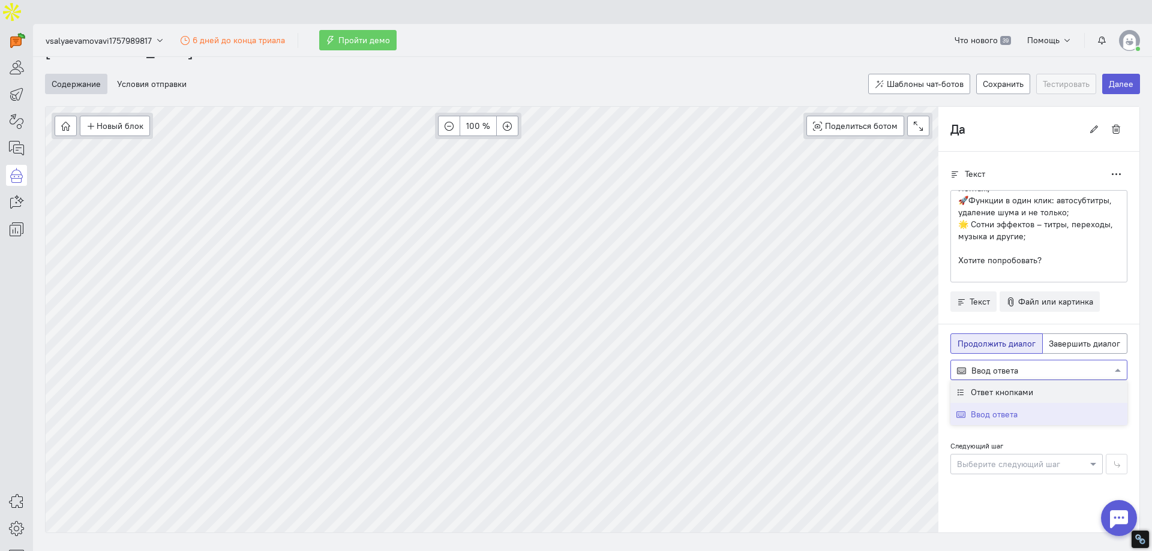
click at [995, 387] on span "Ответ кнопками" at bounding box center [1002, 392] width 62 height 11
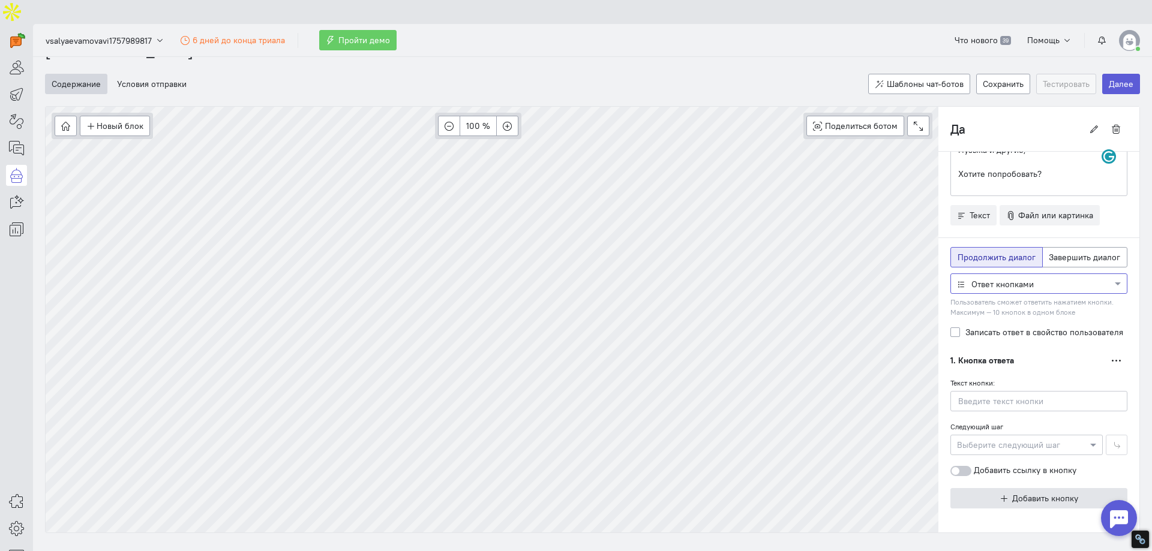
click at [990, 488] on button "Добавить кнопку" at bounding box center [1038, 498] width 177 height 20
click at [978, 391] on input "text" at bounding box center [1038, 401] width 177 height 20
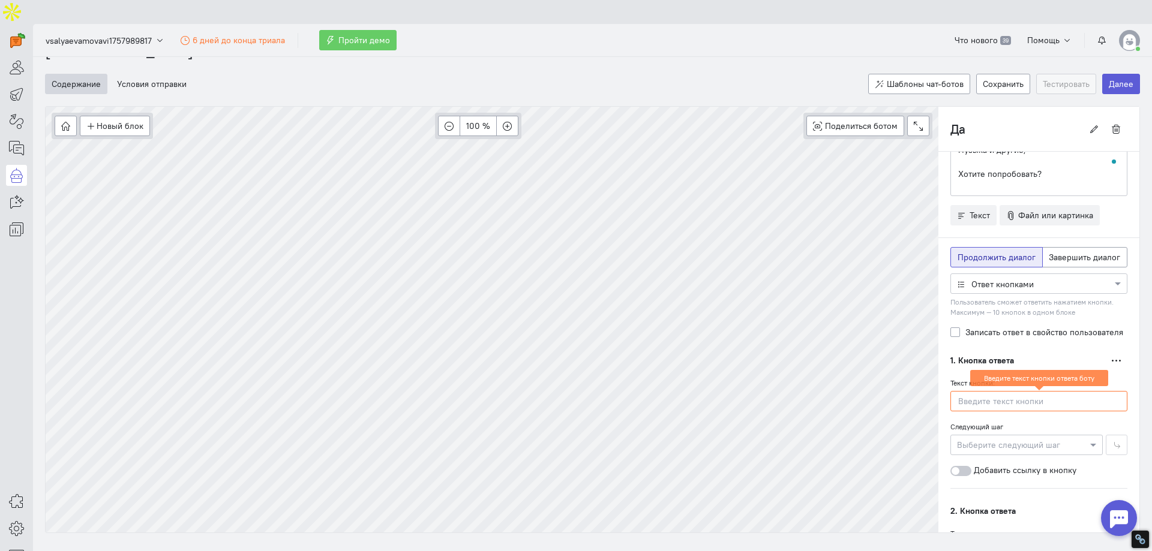
paste input "скачать!"
drag, startPoint x: 952, startPoint y: 376, endPoint x: 940, endPoint y: 375, distance: 11.4
click at [940, 375] on div "Текст Дублировать Мовавика [PERSON_NAME] – простой и функциональный редактор, в…" at bounding box center [1038, 374] width 201 height 618
click at [950, 391] on input "Скачать!" at bounding box center [1038, 401] width 177 height 20
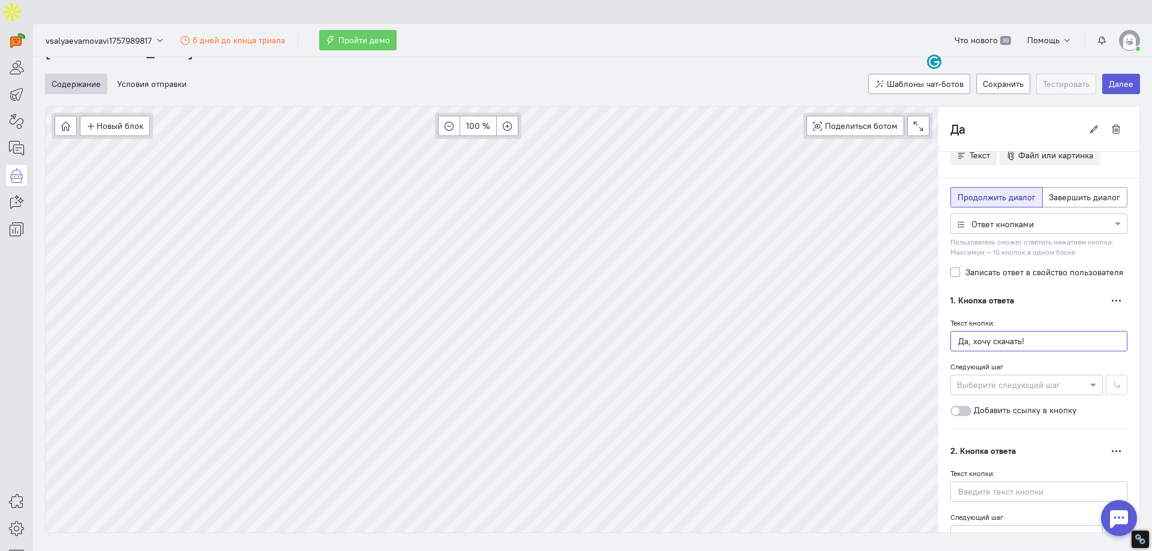
scroll to position [206, 0]
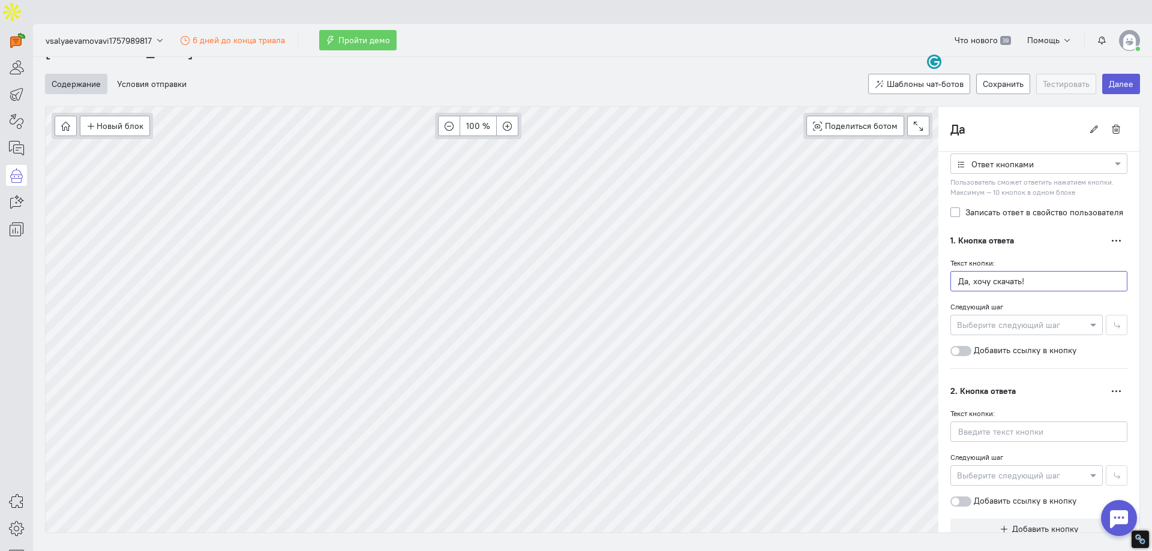
type input "Да, хочу скачать!"
click at [971, 422] on input "text" at bounding box center [1038, 432] width 177 height 20
paste input "Пока не интересно"
type input "Пока не интересно"
click at [997, 469] on div at bounding box center [1026, 475] width 151 height 12
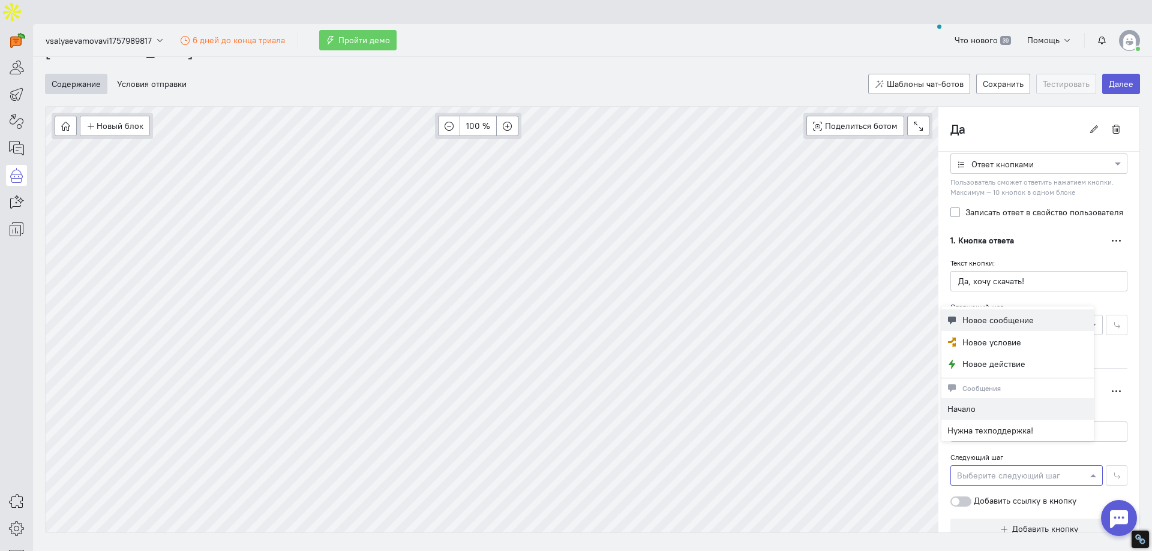
click at [1003, 323] on span "Новое сообщение" at bounding box center [997, 320] width 71 height 12
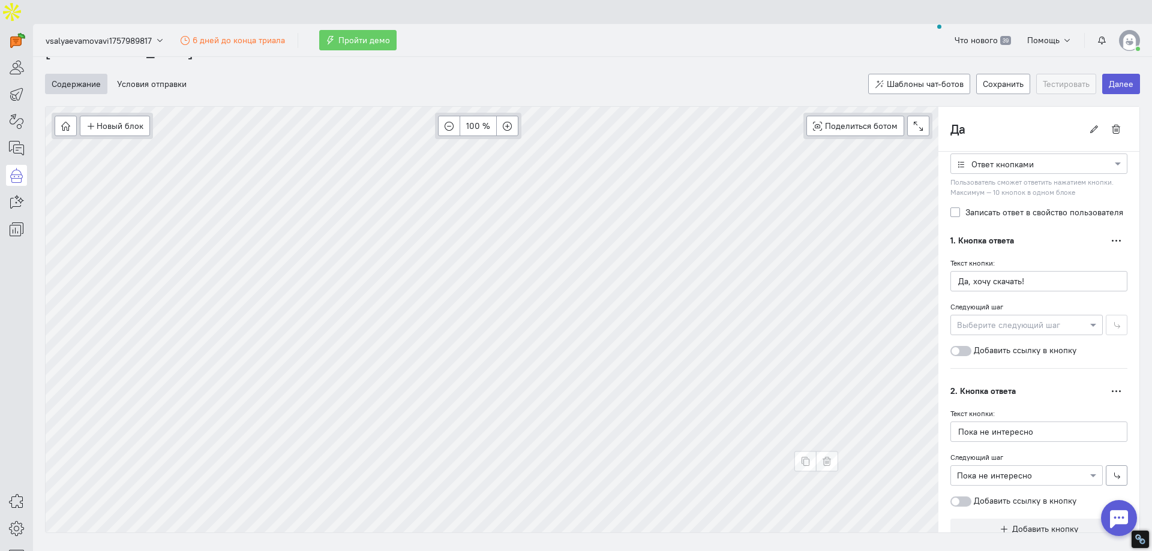
click at [1002, 319] on div at bounding box center [1026, 325] width 151 height 12
click at [989, 320] on span "Новое сообщение" at bounding box center [997, 326] width 71 height 12
type input "Да, хочу скачать!"
radio input "false"
radio input "true"
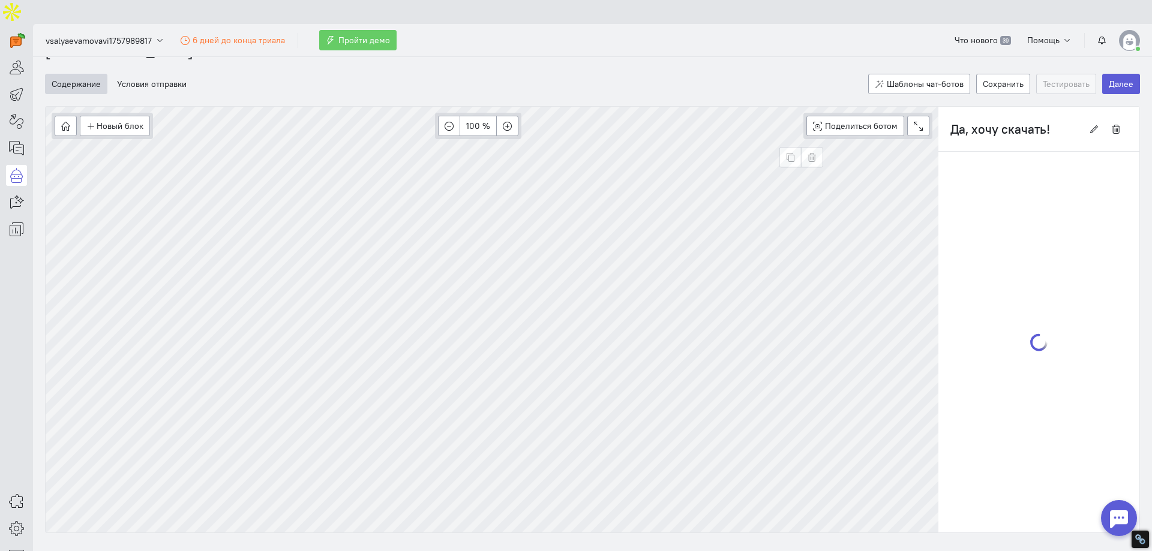
scroll to position [0, 0]
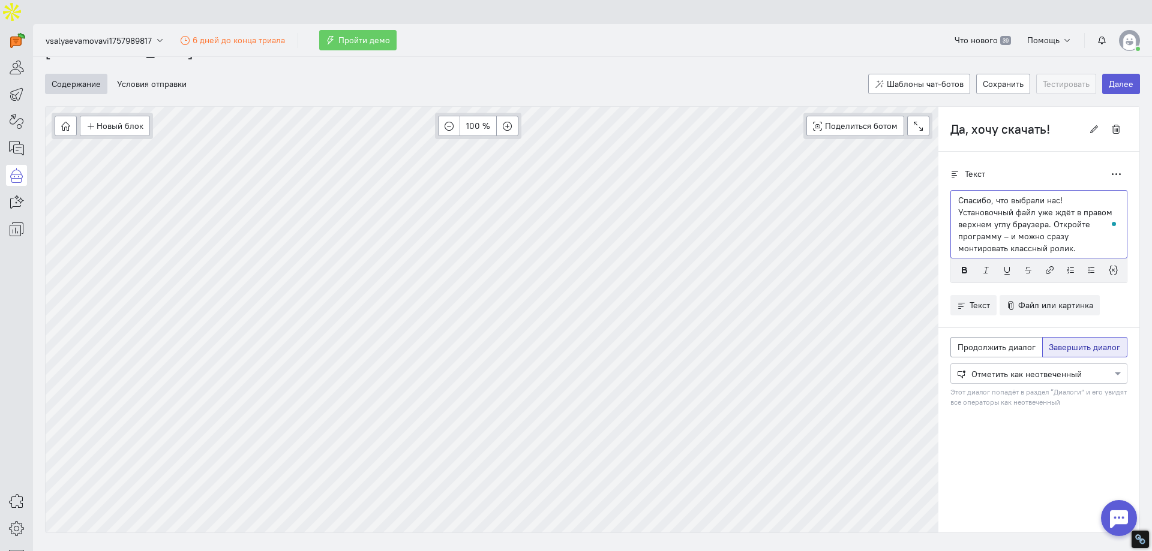
click at [950, 190] on div "Спасибо, что выбрали нас! Установочный файл уже ждёт в правом верхнем углу брау…" at bounding box center [1038, 224] width 177 height 68
click at [1075, 194] on p "🌱Спасибо, что выбрали нас! Установочный файл уже ждёт в правом верхнем углу бра…" at bounding box center [1038, 224] width 161 height 60
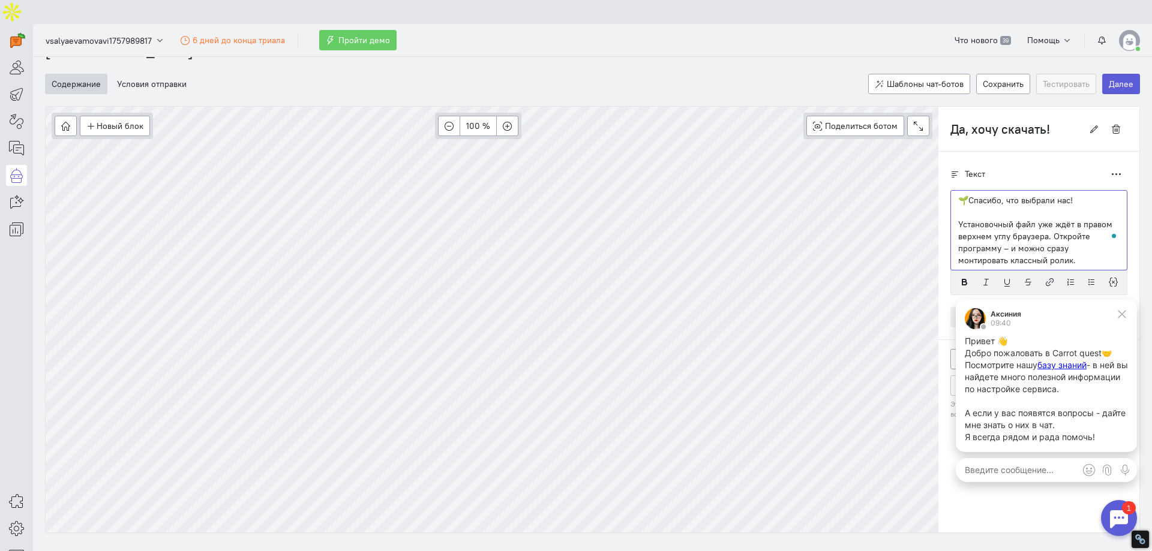
click at [1029, 238] on p "Установочный файл уже ждёт в правом верхнем углу браузера. Откройте программу –…" at bounding box center [1038, 242] width 161 height 48
type input "Пока не интересно"
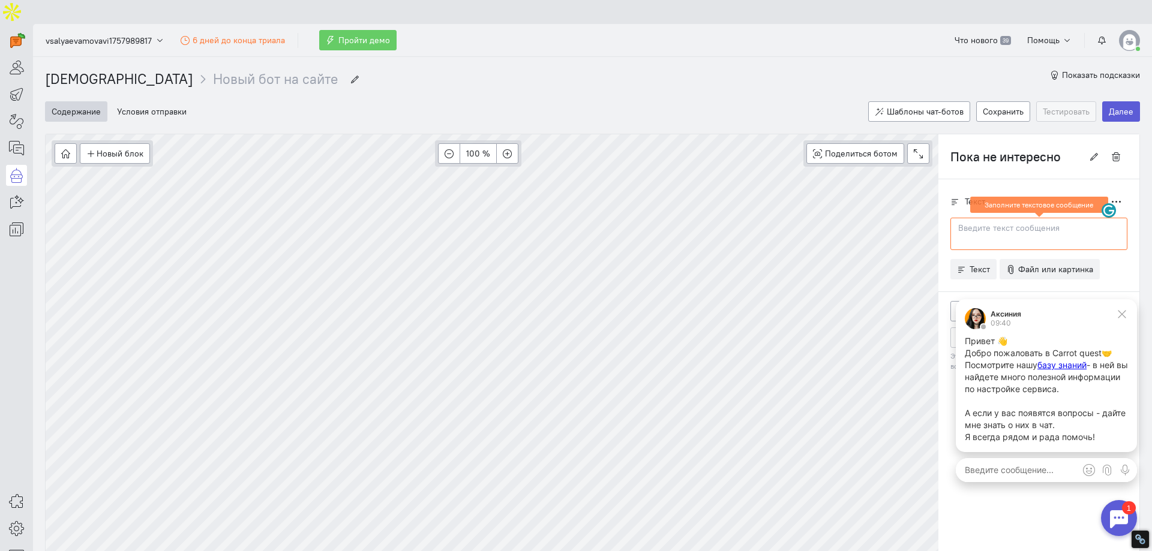
click at [973, 222] on p at bounding box center [1038, 228] width 161 height 12
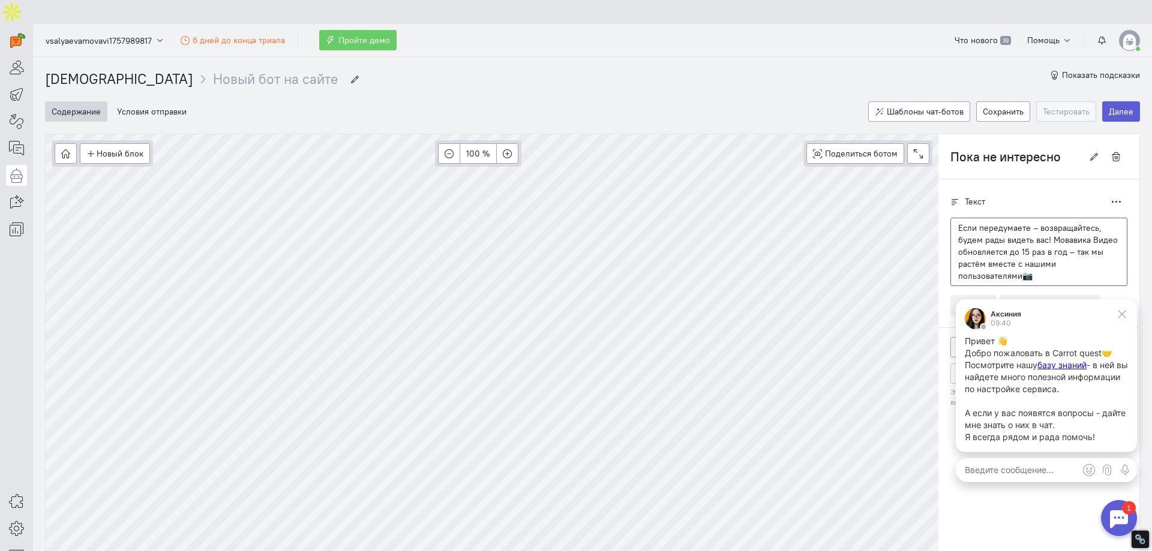
click at [1045, 222] on p "Если передумаете – возвращайтесь, будем рады видеть вас! Мовавика Видео обновля…" at bounding box center [1038, 252] width 161 height 60
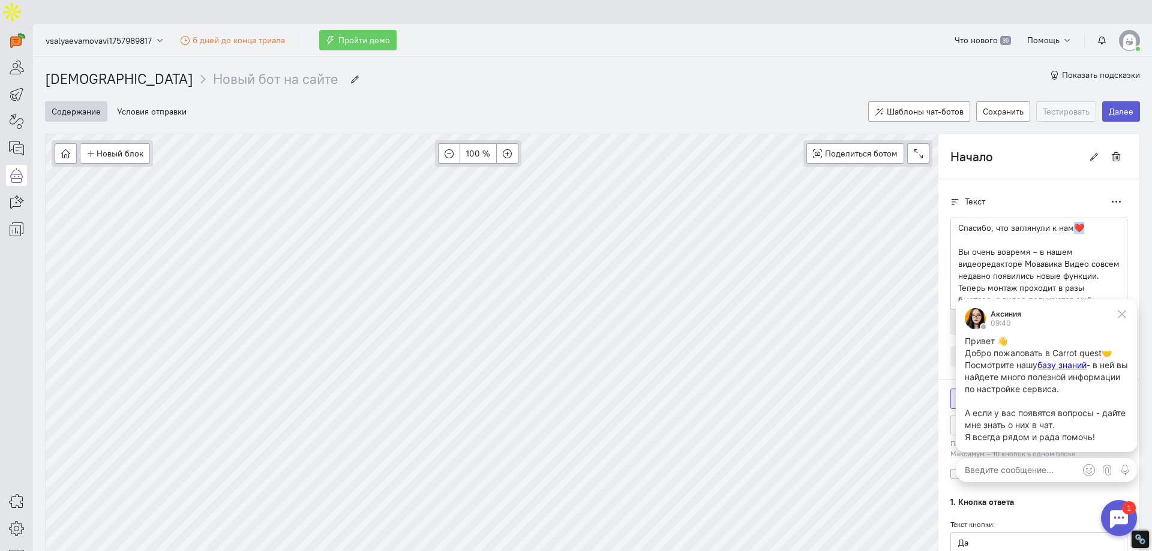
drag, startPoint x: 1070, startPoint y: 206, endPoint x: 1063, endPoint y: 204, distance: 7.6
click at [1063, 222] on p "Спасибо, что заглянули к нам❤️" at bounding box center [1038, 228] width 161 height 12
copy p "❤️"
type input "Да, хочу скачать!"
radio input "false"
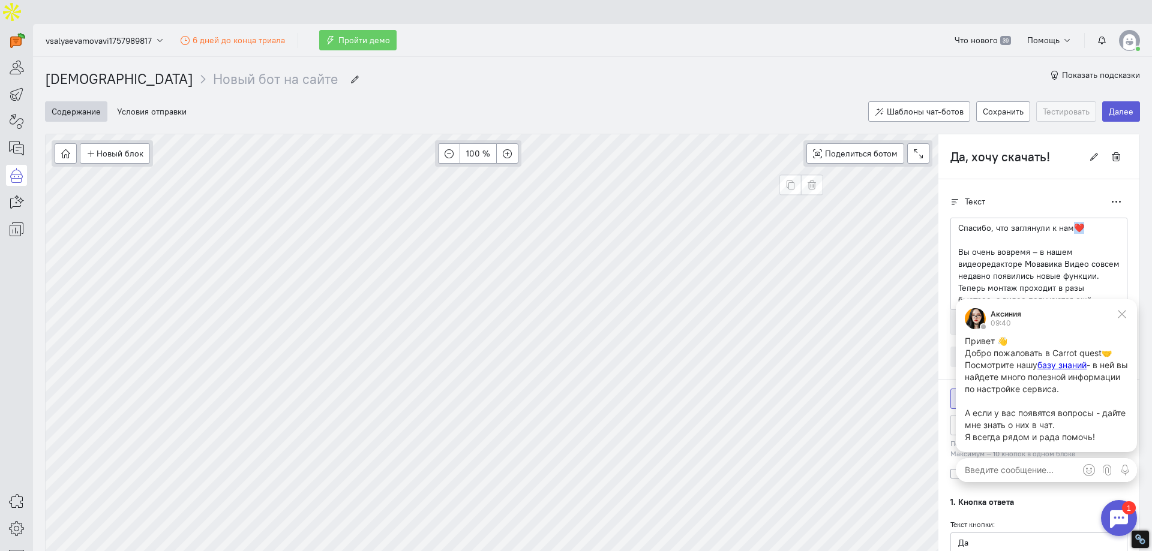
radio input "true"
drag, startPoint x: 958, startPoint y: 206, endPoint x: 943, endPoint y: 202, distance: 15.4
click at [950, 218] on div "🌱Спасибо, что выбрали нас! Установочный файл уже ждёт в правом верхнем углу бра…" at bounding box center [1038, 258] width 177 height 80
click at [992, 246] on p "Установочный файл уже ждёт в правом верхнем углу браузера. Откройте программу –…" at bounding box center [1038, 270] width 161 height 48
click at [1024, 265] on p "Установочный файл уже ждёт в правом верхнем углу браузера. Откройте программу –…" at bounding box center [1038, 270] width 161 height 48
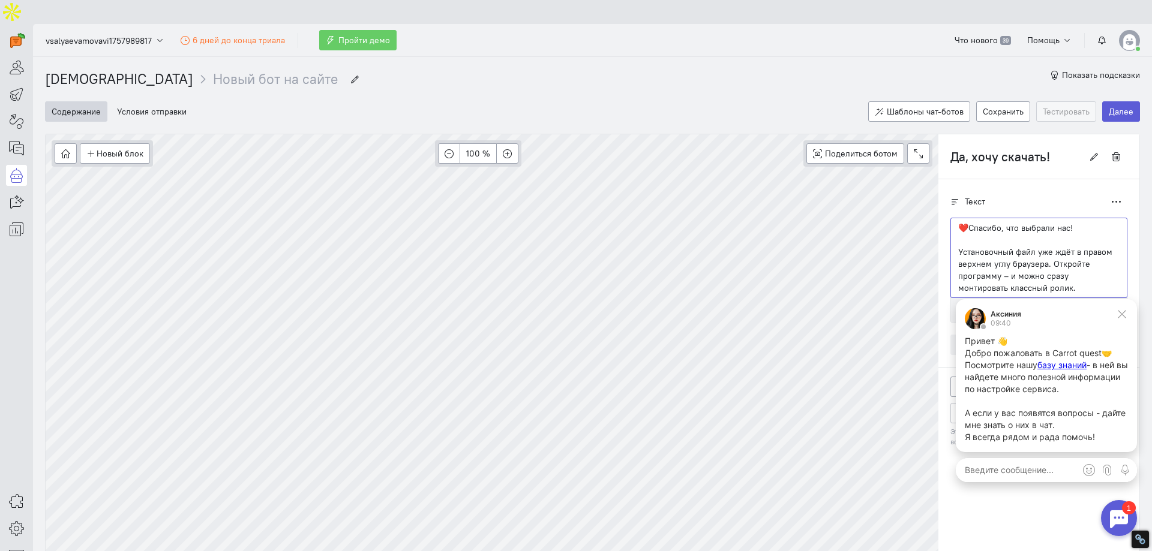
click at [1051, 247] on p "Установочный файл уже ждёт в правом верхнем углу браузера. Откройте программу –…" at bounding box center [1038, 270] width 161 height 48
click at [1014, 264] on p "Установочный файл уже ждёт в правом верхнем углу браузера. Откройте программу –…" at bounding box center [1038, 270] width 161 height 48
click at [1013, 265] on p "Установочный файл уже ждёт в правом верхнем углу браузера. Откройте программу –…" at bounding box center [1038, 270] width 161 height 48
paste div
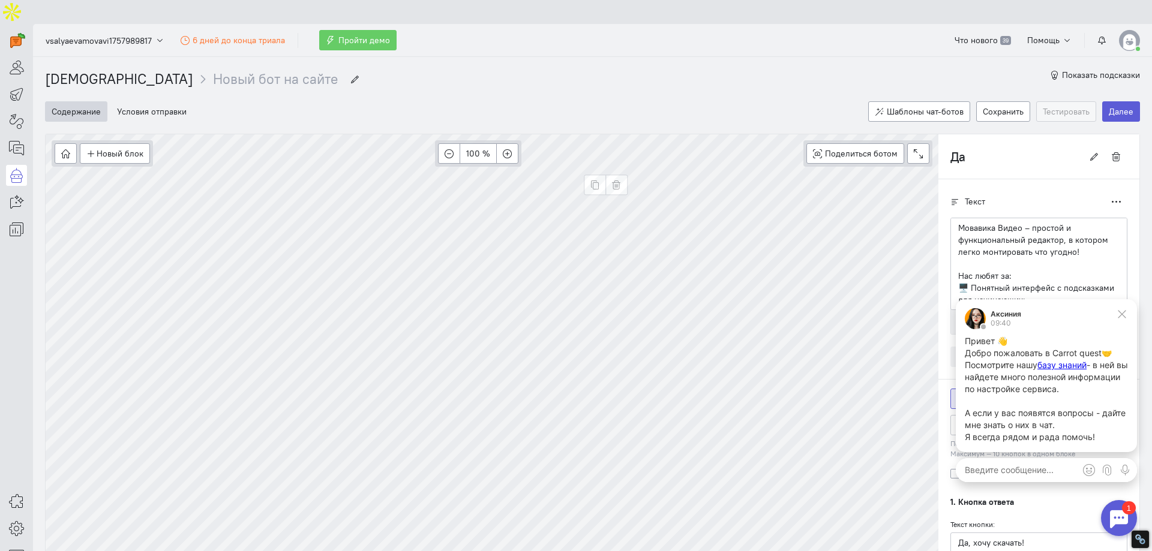
scroll to position [116, 0]
click at [1127, 312] on icon at bounding box center [1122, 314] width 11 height 11
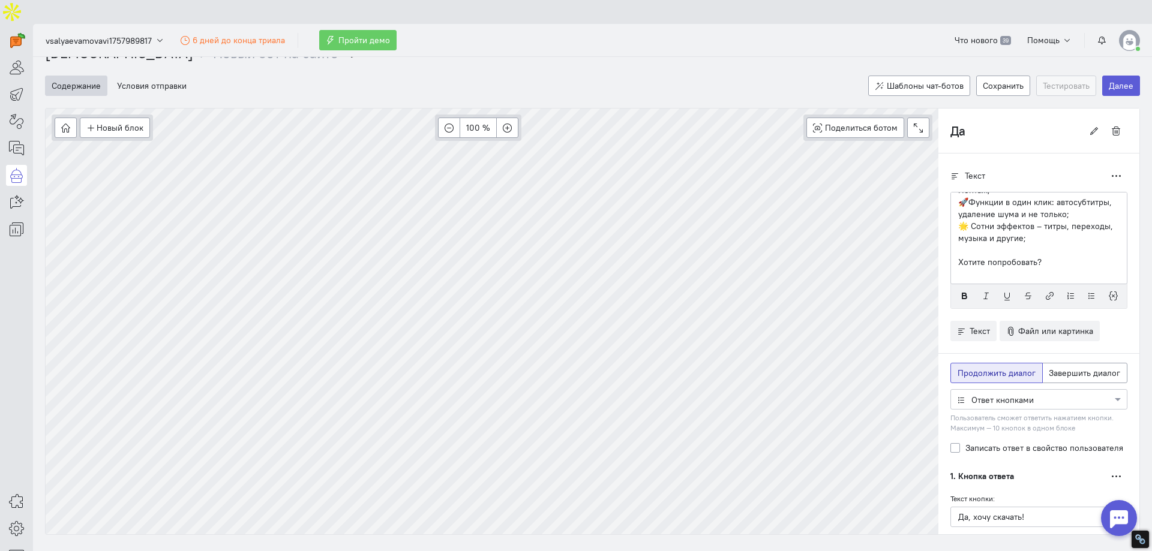
scroll to position [28, 0]
